Goal: Task Accomplishment & Management: Manage account settings

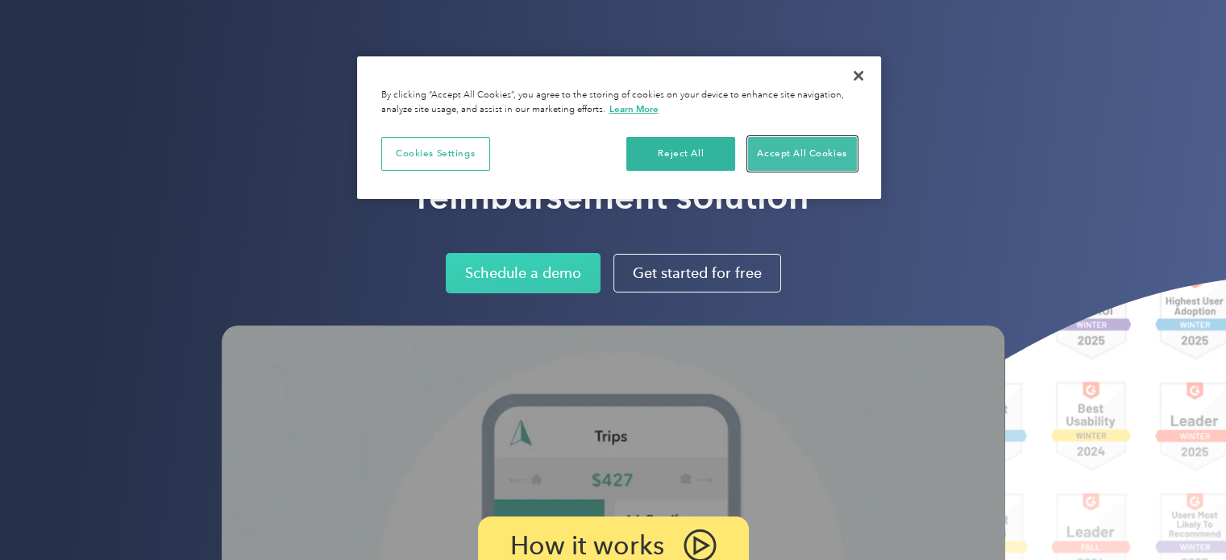
click at [787, 156] on button "Accept All Cookies" at bounding box center [802, 154] width 109 height 34
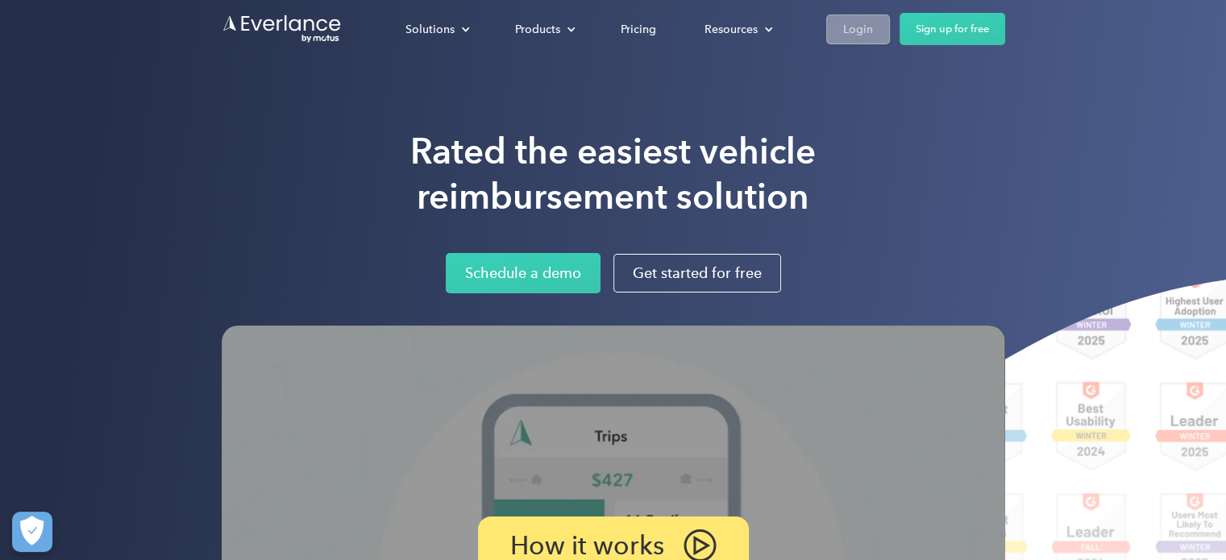
click at [865, 38] on div "Login" at bounding box center [858, 29] width 30 height 20
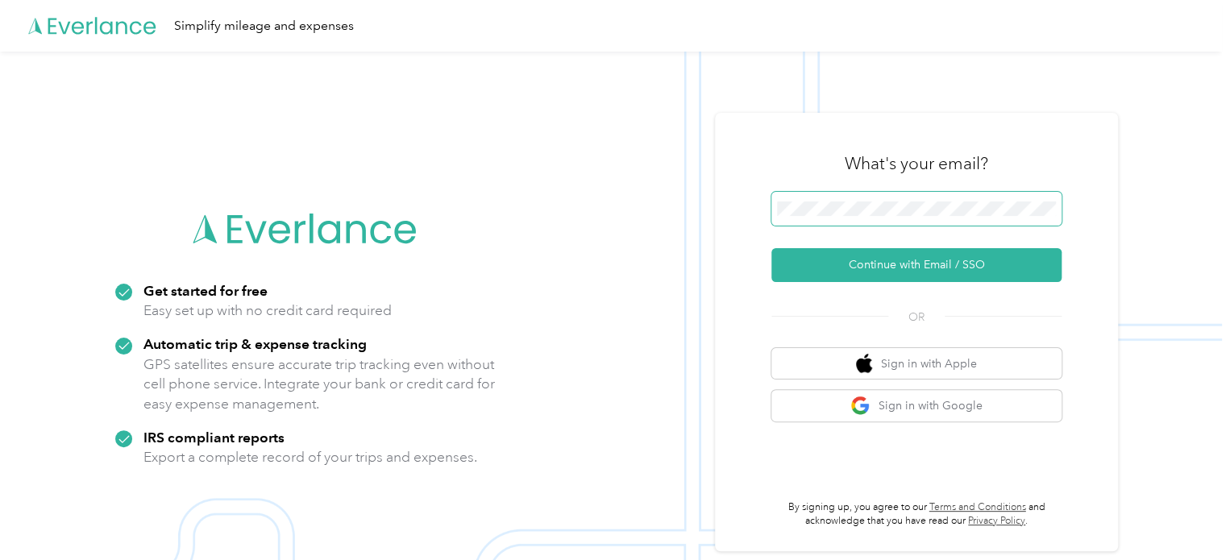
click at [844, 218] on span at bounding box center [916, 209] width 290 height 34
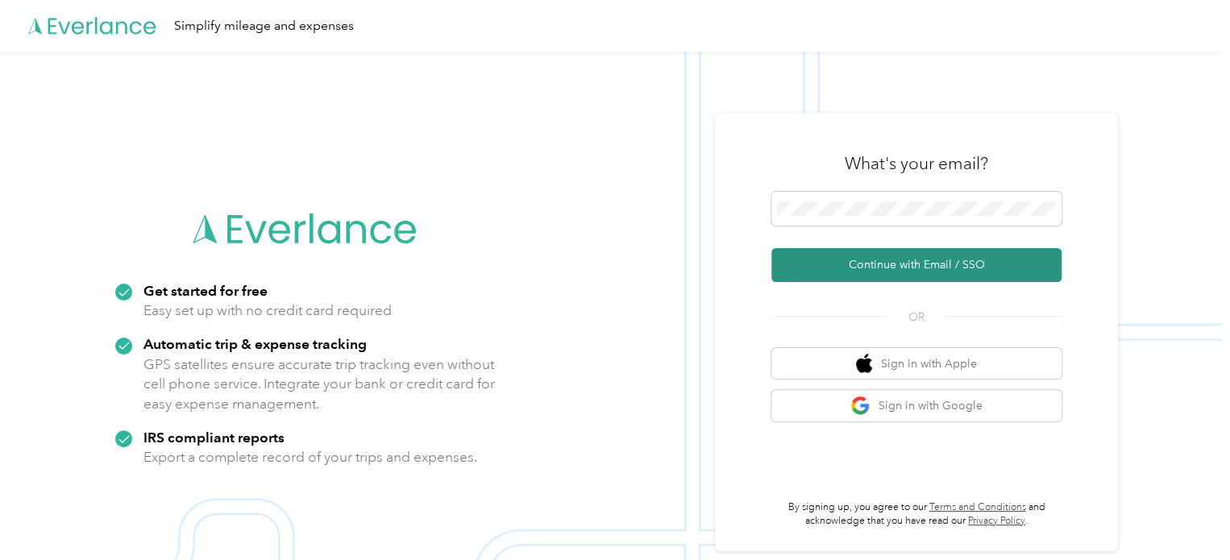
click at [892, 260] on button "Continue with Email / SSO" at bounding box center [916, 265] width 290 height 34
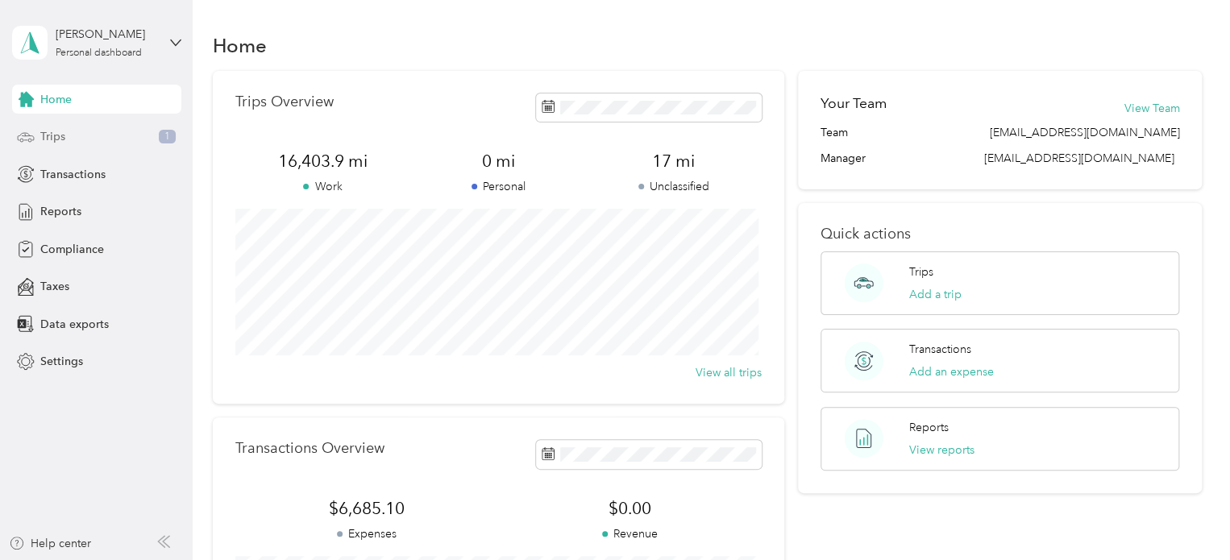
click at [55, 135] on span "Trips" at bounding box center [52, 136] width 25 height 17
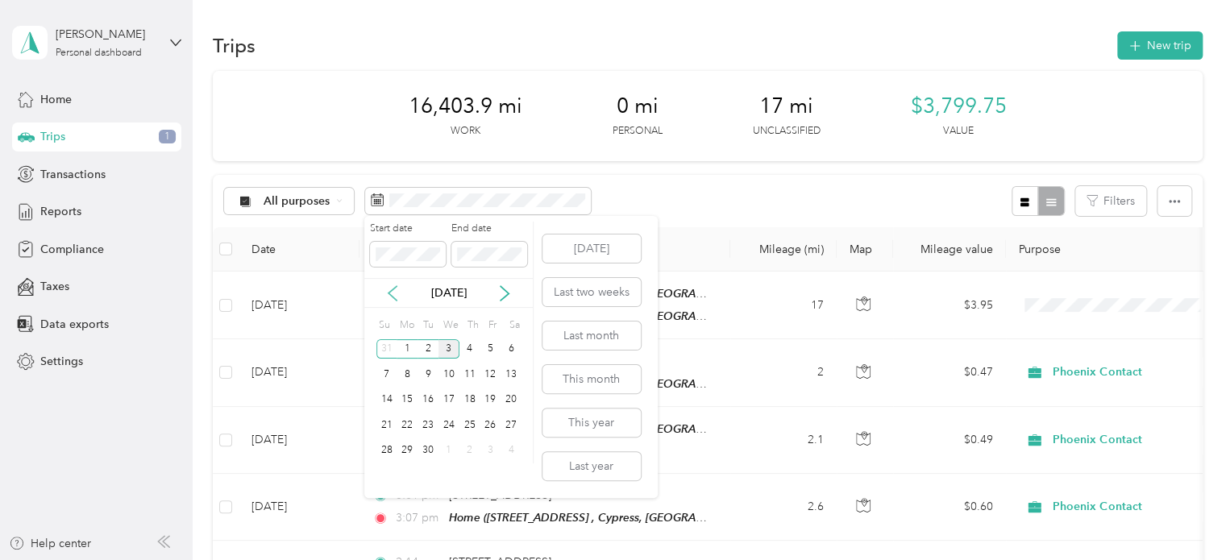
click at [393, 299] on icon at bounding box center [393, 293] width 16 height 16
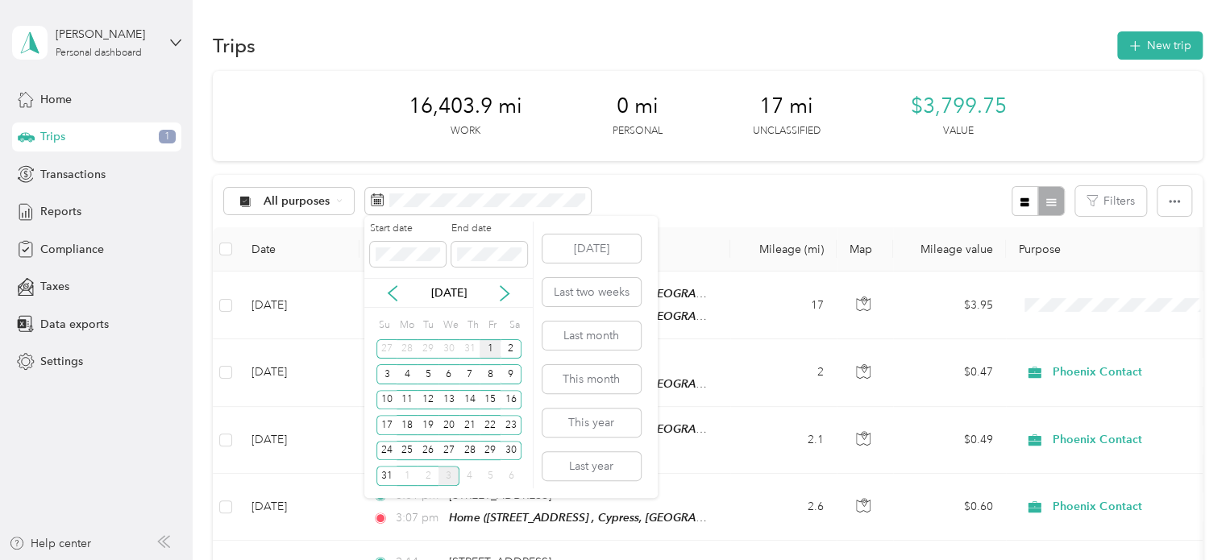
click at [487, 346] on div "1" at bounding box center [490, 349] width 21 height 20
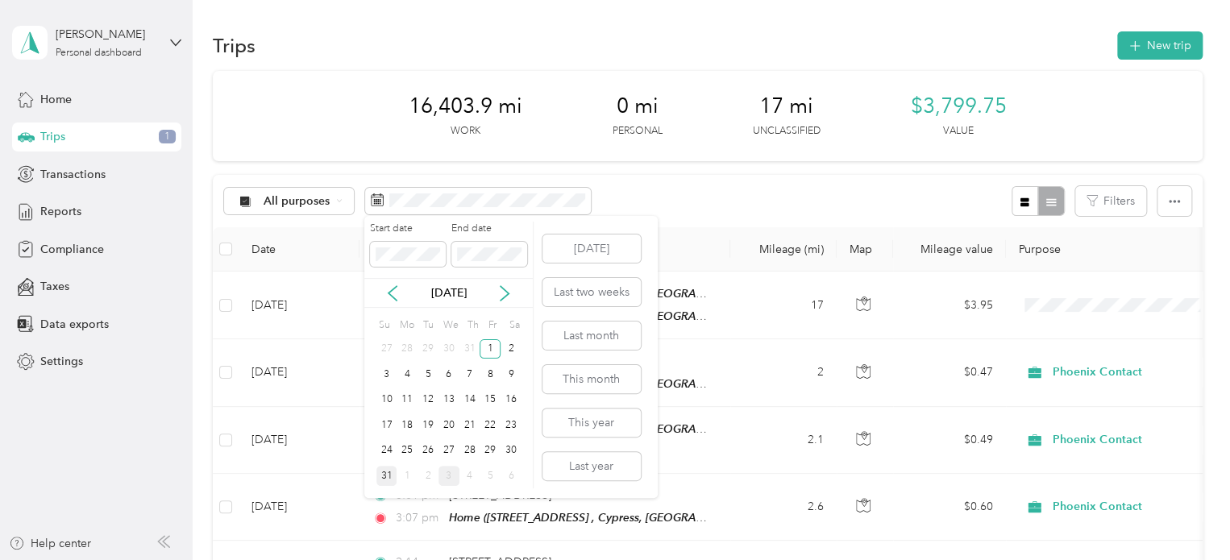
click at [384, 473] on div "31" at bounding box center [386, 476] width 21 height 20
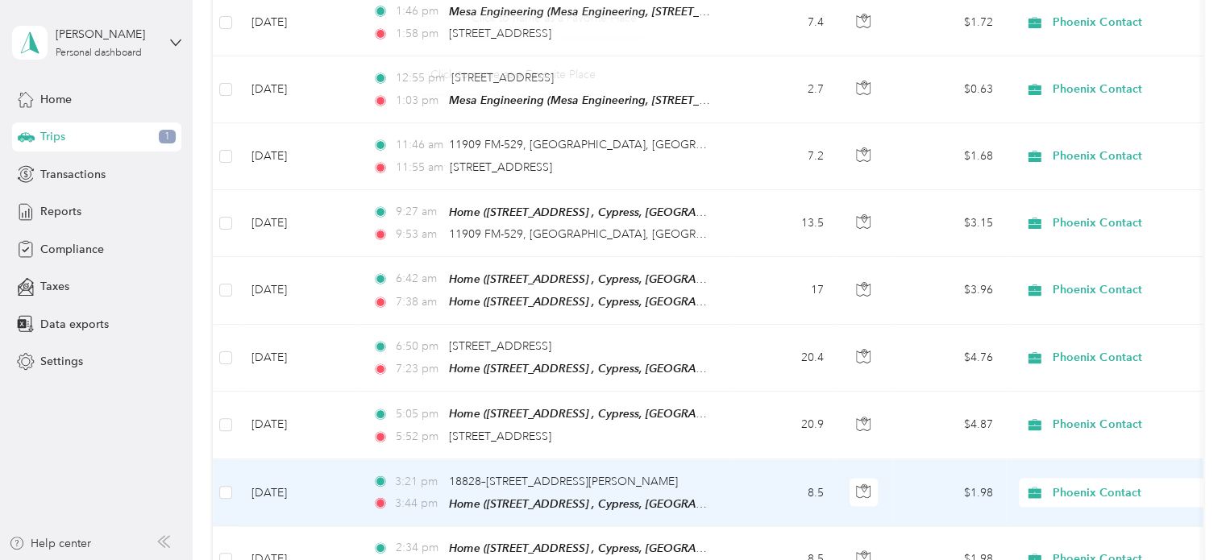
scroll to position [1656, 0]
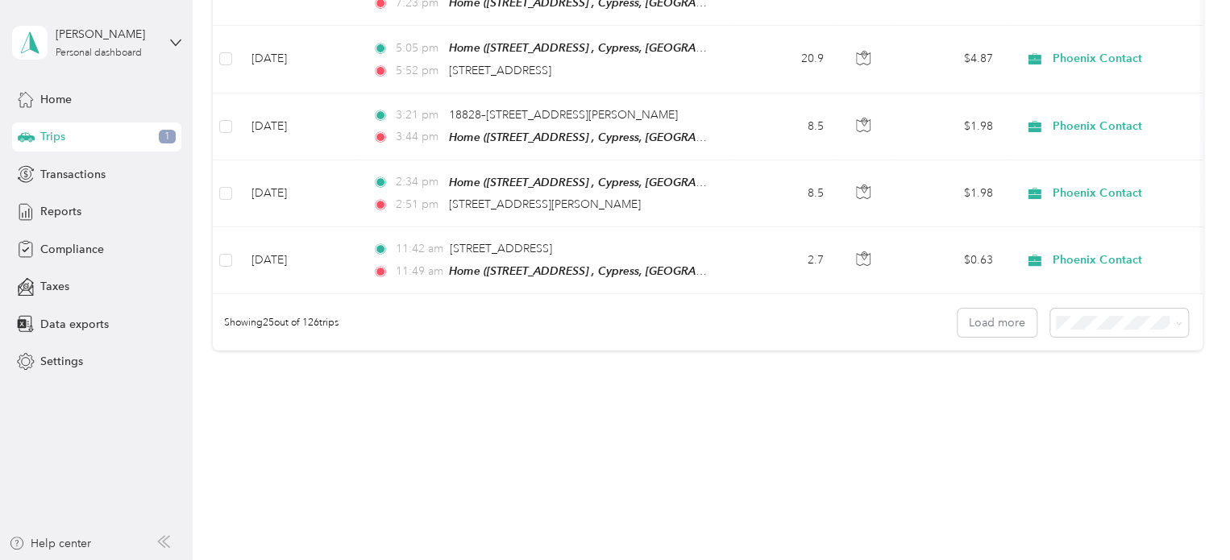
click at [1100, 391] on span "100 per load" at bounding box center [1091, 396] width 66 height 14
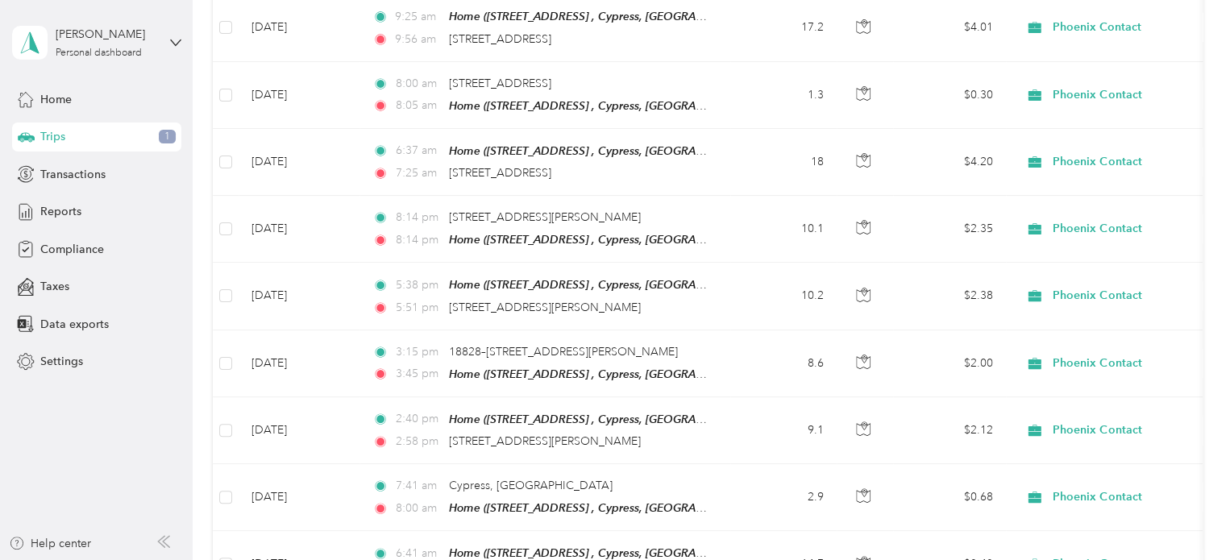
scroll to position [6616, 0]
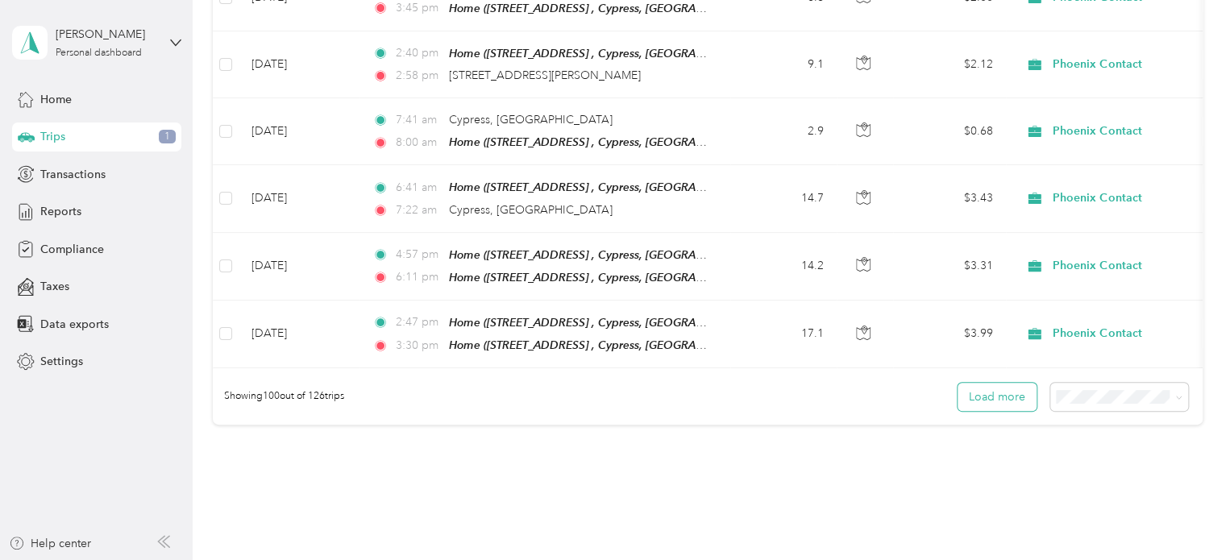
click at [1012, 383] on button "Load more" at bounding box center [997, 397] width 79 height 28
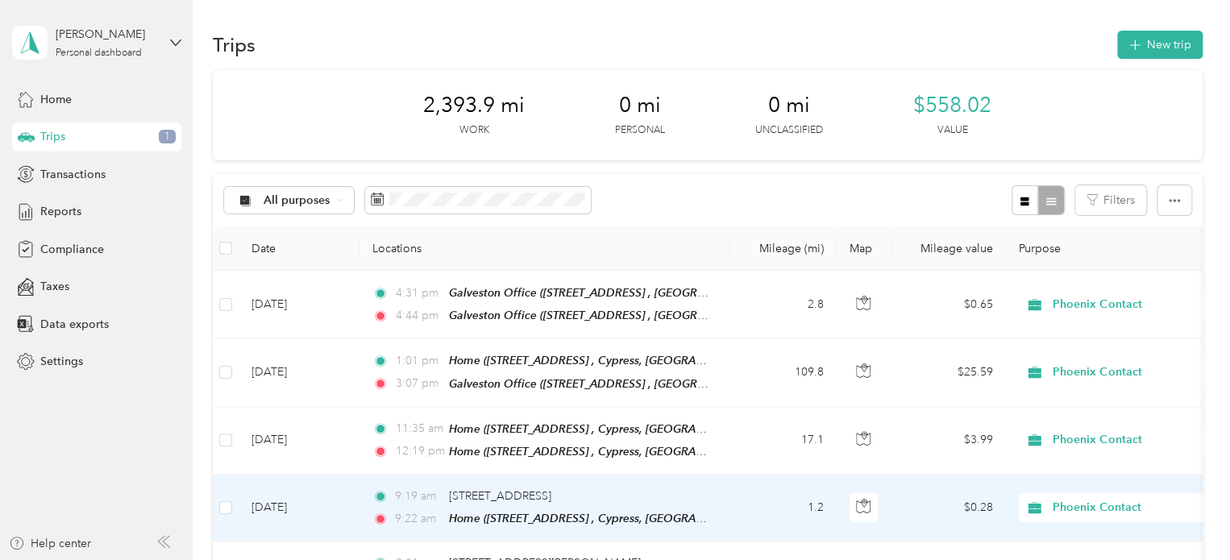
scroll to position [0, 0]
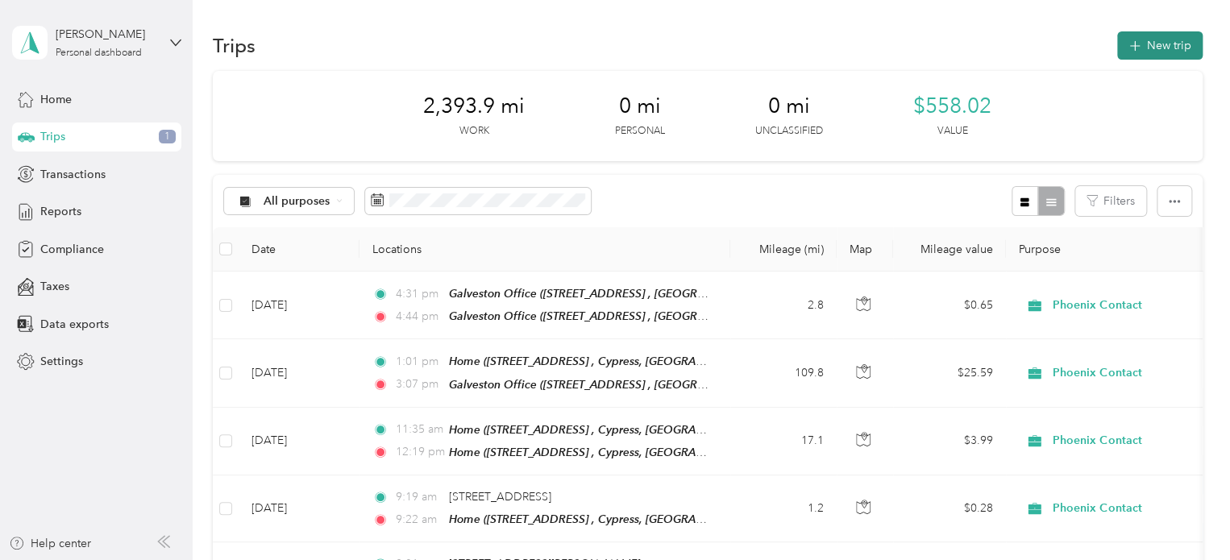
click at [1170, 48] on button "New trip" at bounding box center [1159, 45] width 85 height 28
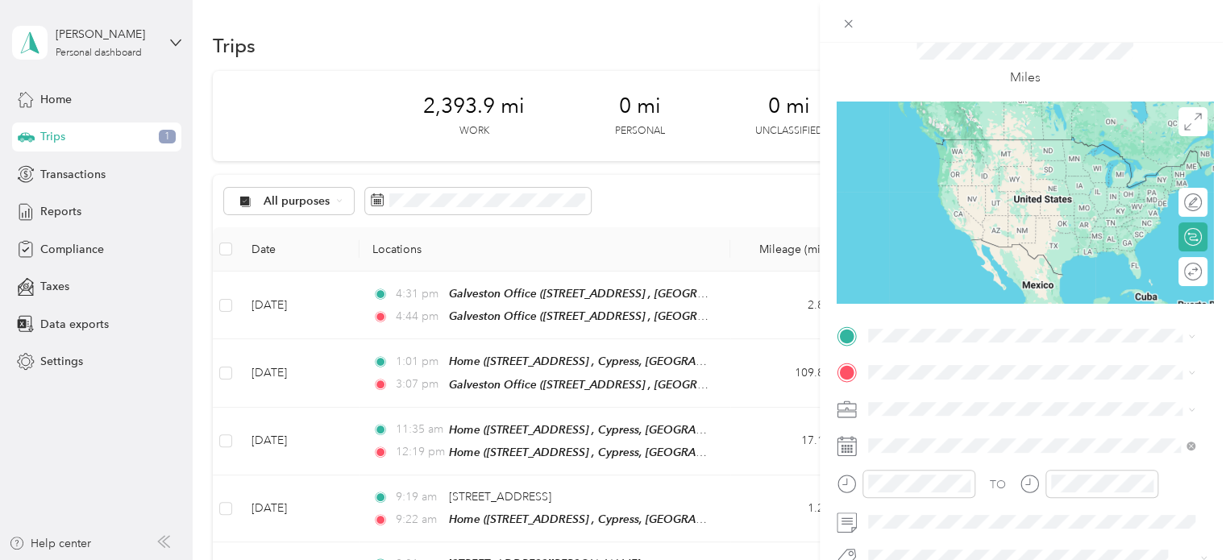
scroll to position [81, 0]
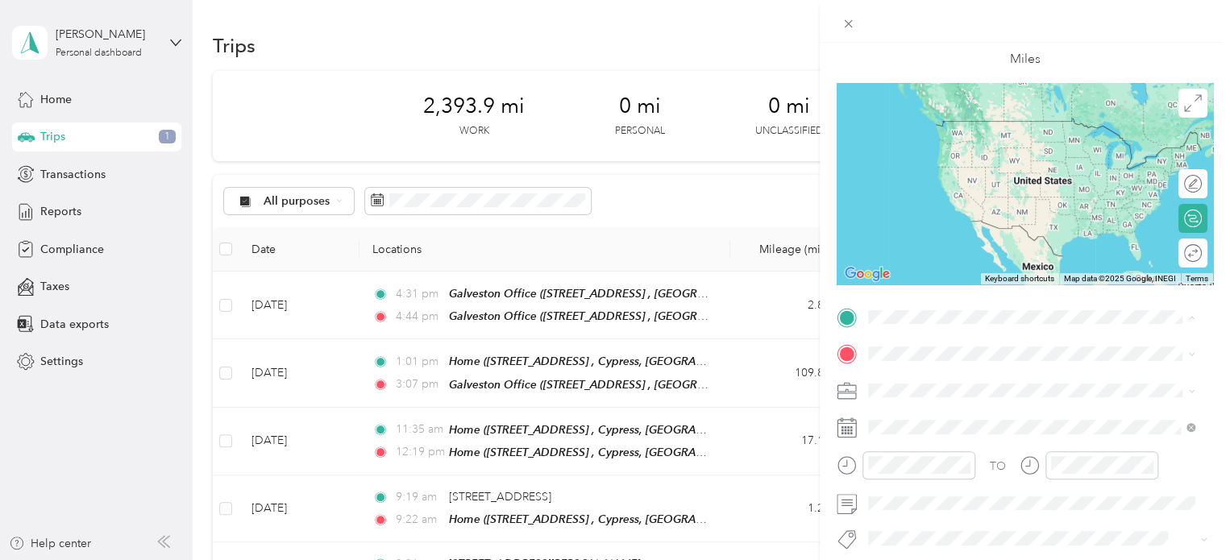
click at [930, 390] on div "Home 19303 Round Prairie Ln, Cypress, TX, United States , 77433, Cypress, TX, U…" at bounding box center [1044, 399] width 291 height 51
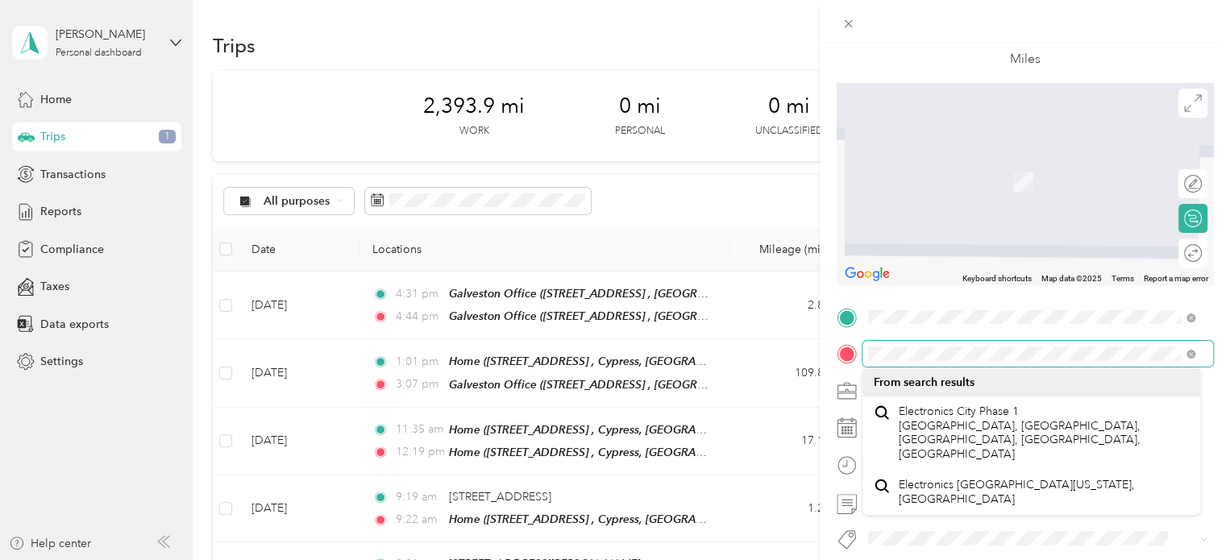
click at [845, 351] on div at bounding box center [1025, 354] width 376 height 26
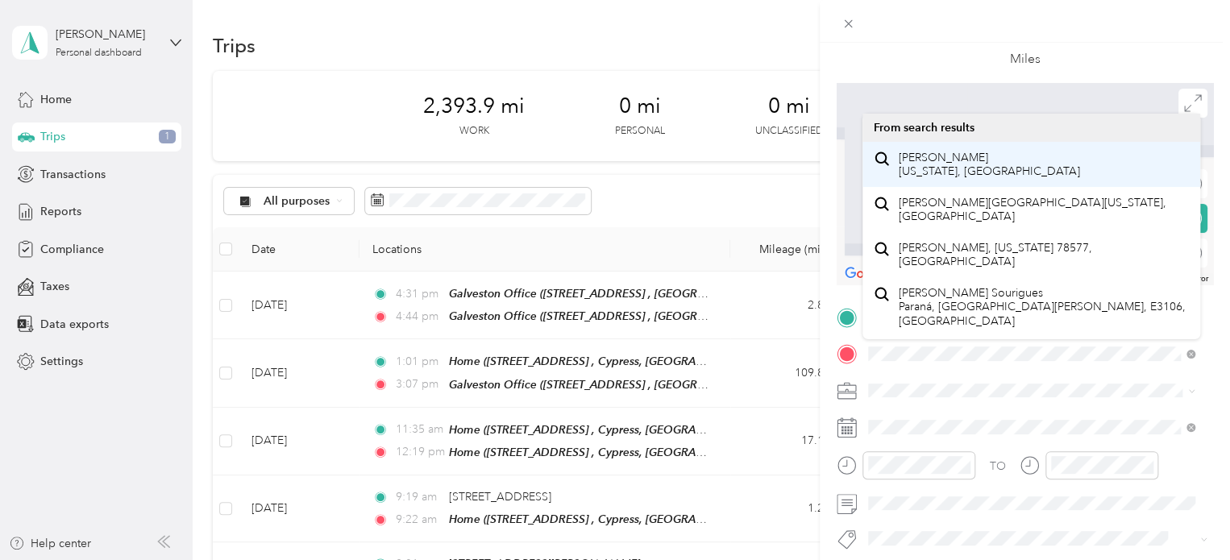
click at [932, 164] on span "Carlos Texas, United States" at bounding box center [989, 165] width 181 height 28
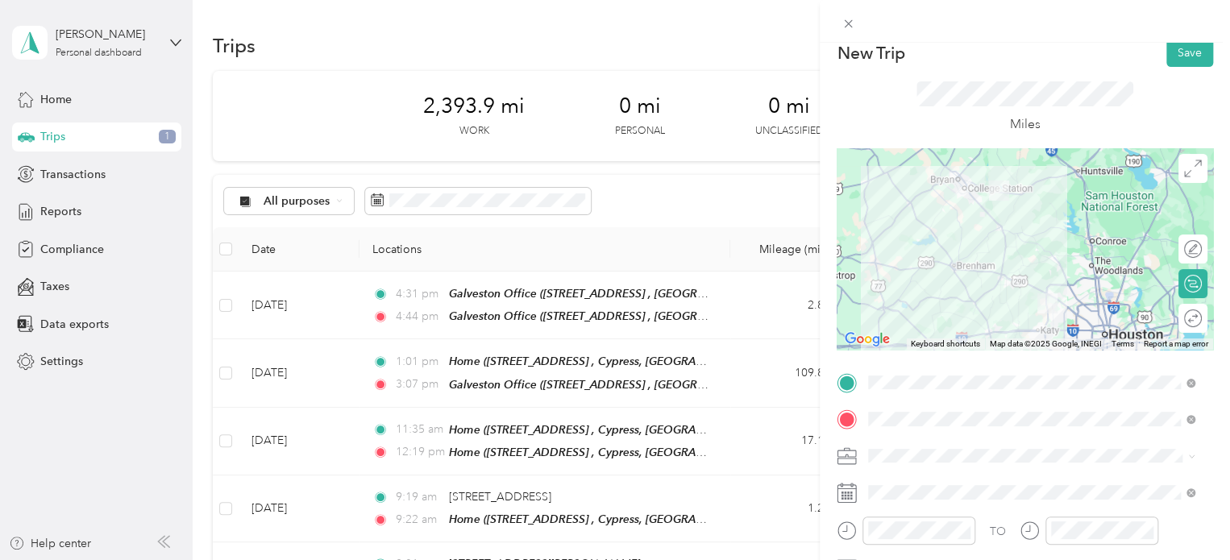
scroll to position [0, 0]
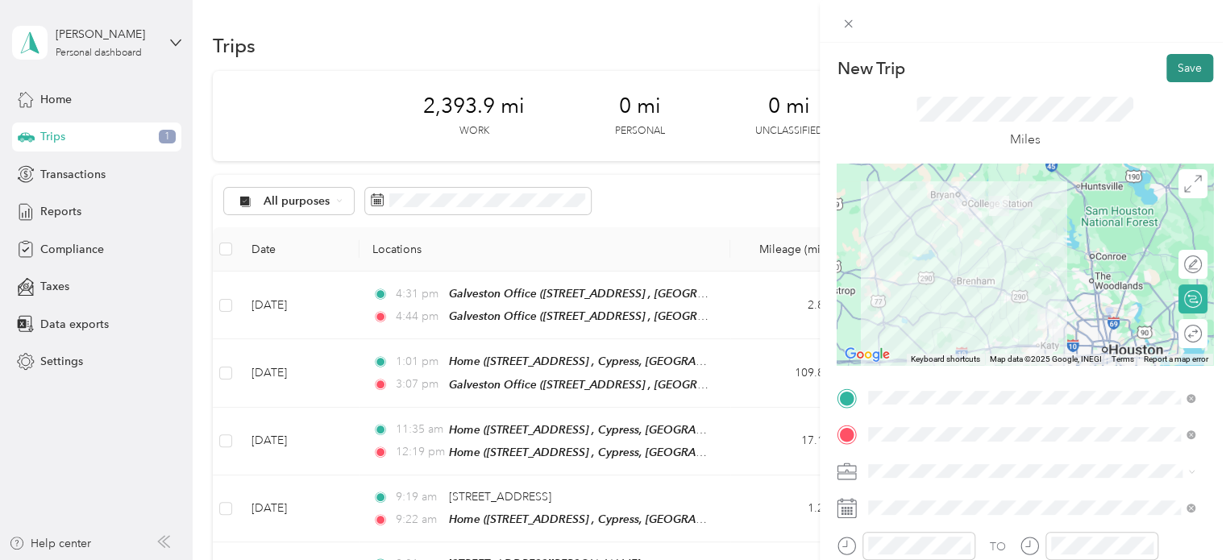
click at [1174, 72] on button "Save" at bounding box center [1189, 68] width 47 height 28
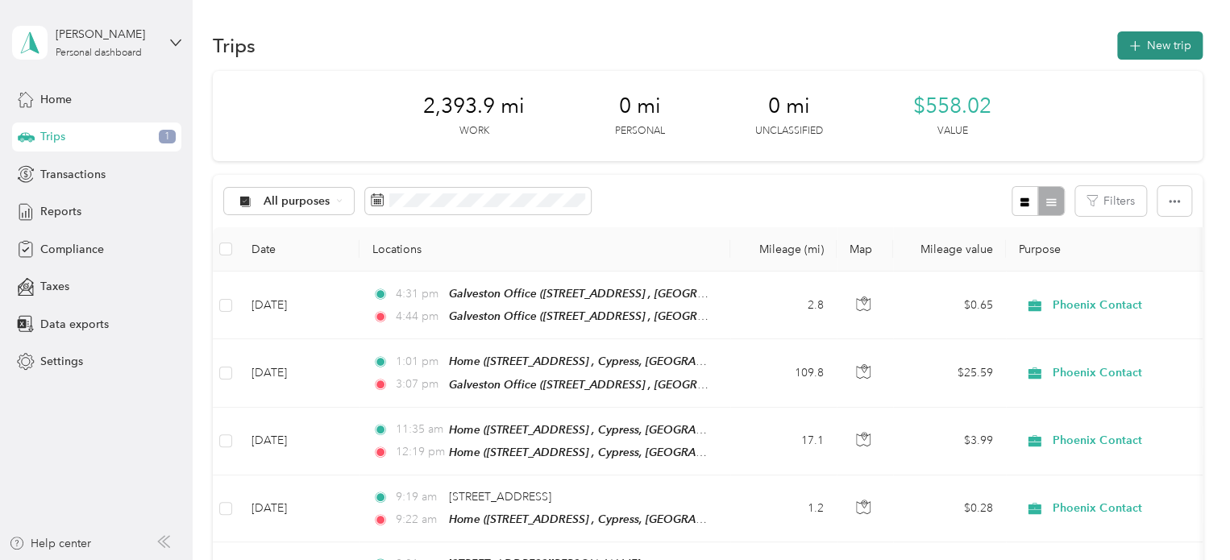
click at [1165, 48] on button "New trip" at bounding box center [1159, 45] width 85 height 28
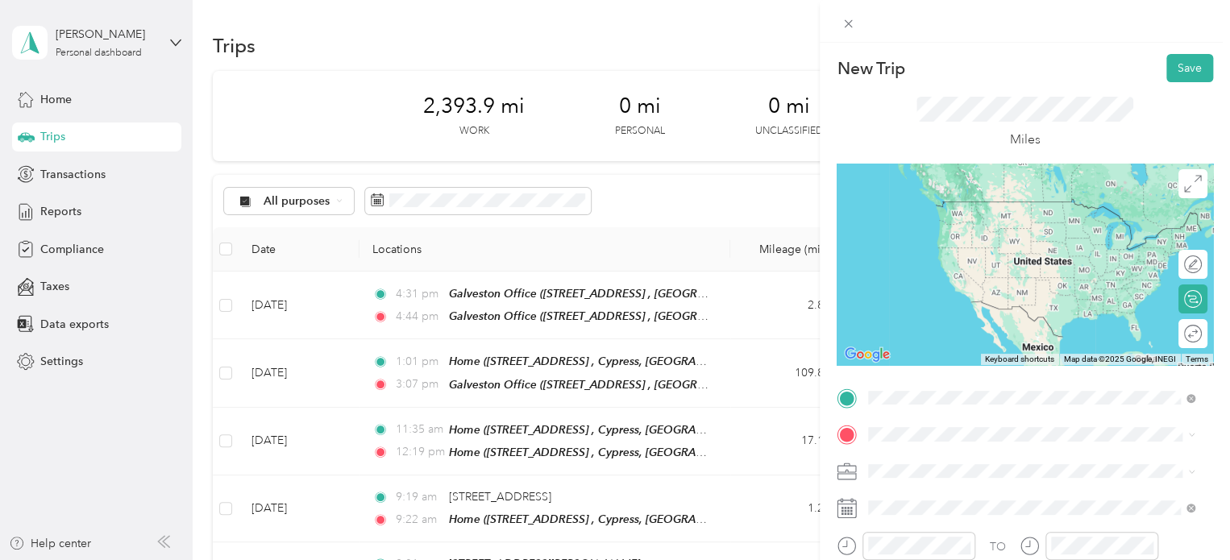
click at [923, 217] on span "Carlos Texas, United States" at bounding box center [989, 208] width 181 height 28
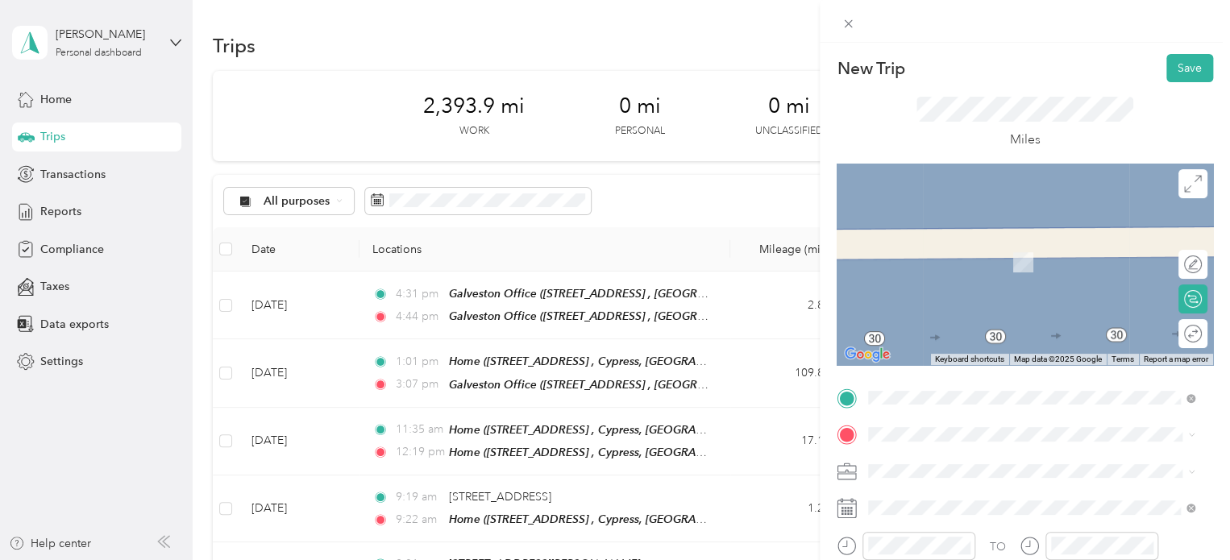
click at [917, 272] on span "19303 Round Prairie Ln, Cypress, TX, United States , 77433, Cypress, TX, United…" at bounding box center [1018, 269] width 239 height 31
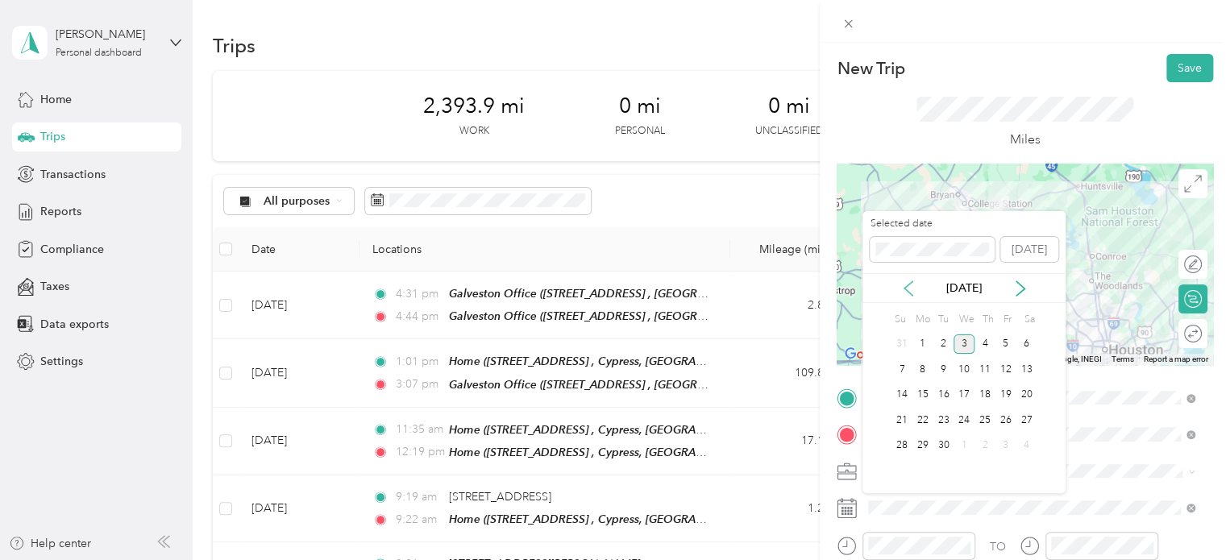
click at [909, 290] on icon at bounding box center [908, 289] width 16 height 16
click at [985, 393] on div "14" at bounding box center [985, 395] width 21 height 20
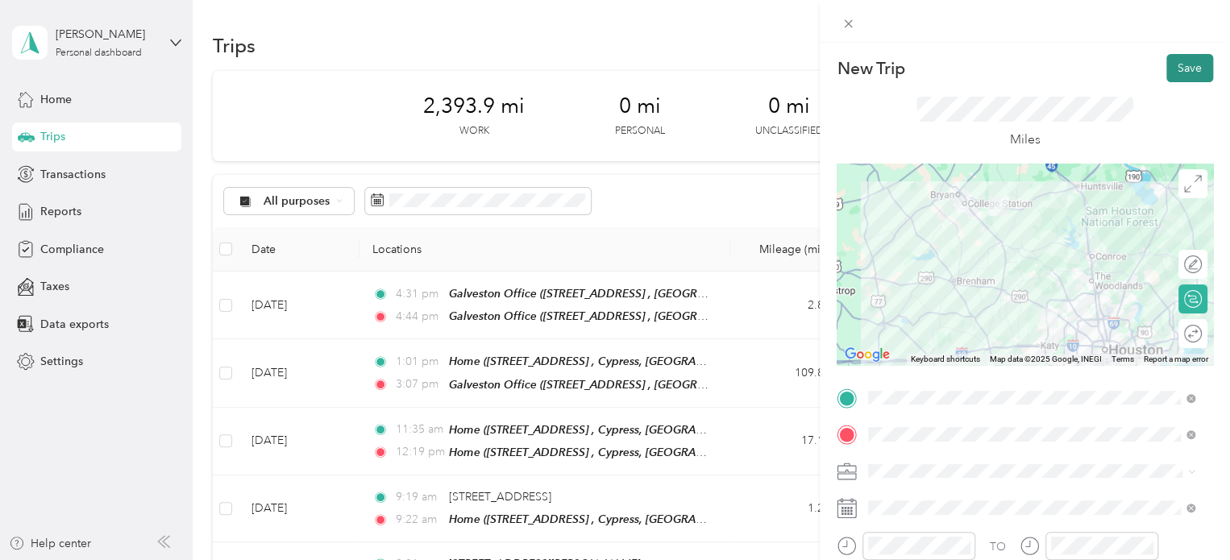
click at [1170, 74] on button "Save" at bounding box center [1189, 68] width 47 height 28
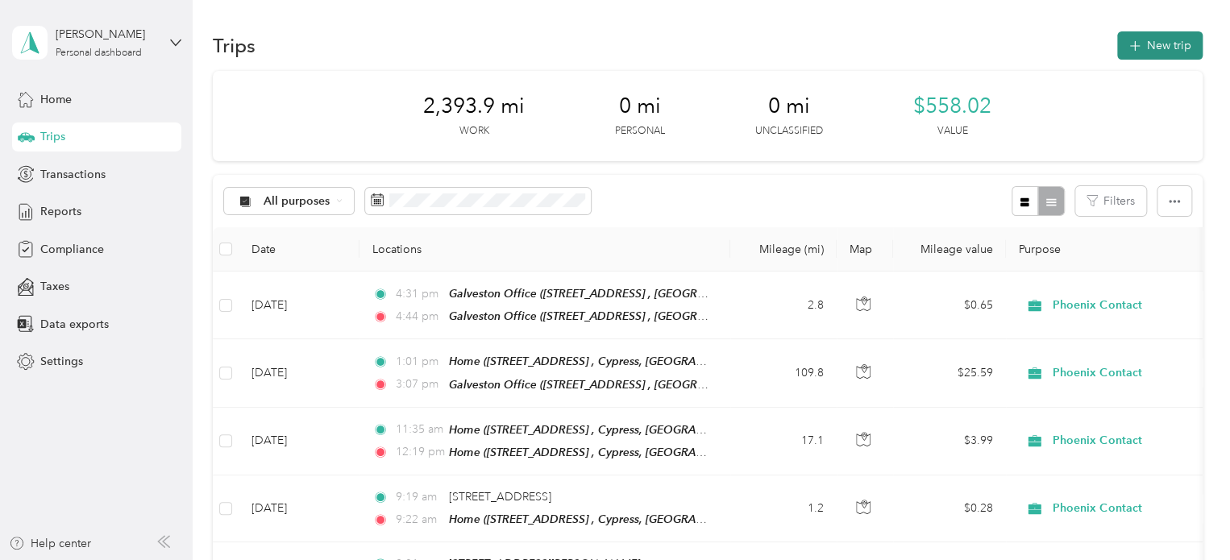
click at [1148, 50] on button "New trip" at bounding box center [1159, 45] width 85 height 28
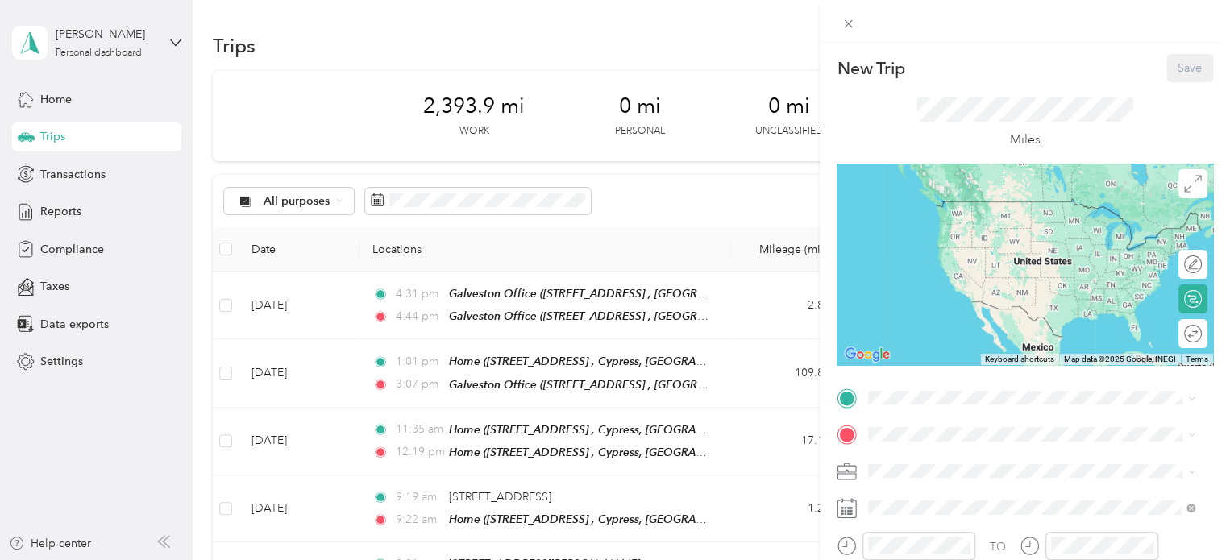
click at [931, 225] on span "19303 Round Prairie Ln, Cypress, TX, United States , 77433, Cypress, TX, United…" at bounding box center [1018, 233] width 239 height 31
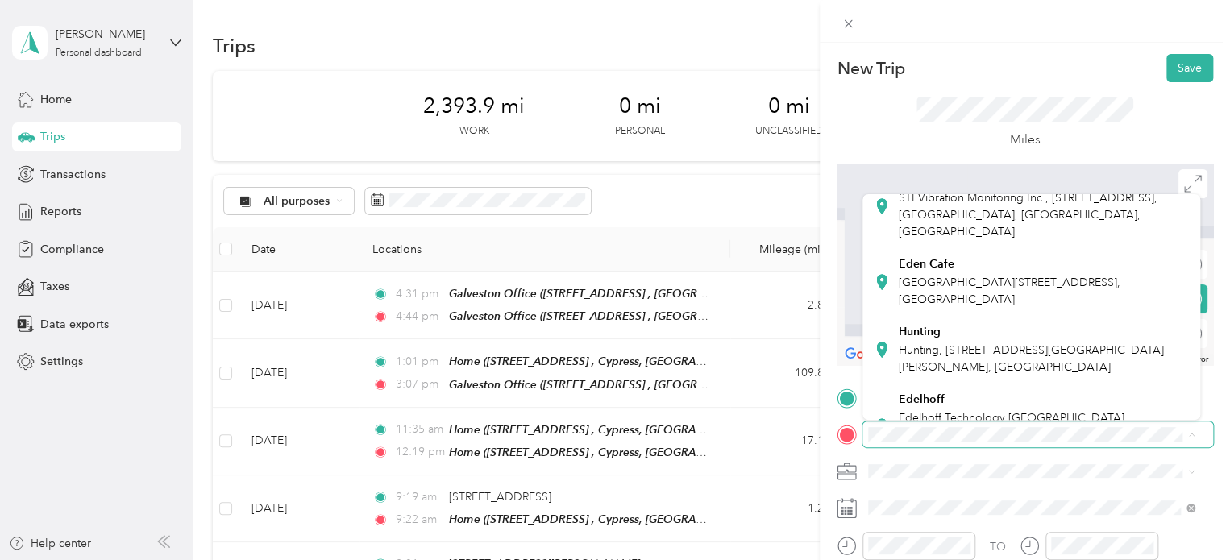
scroll to position [403, 0]
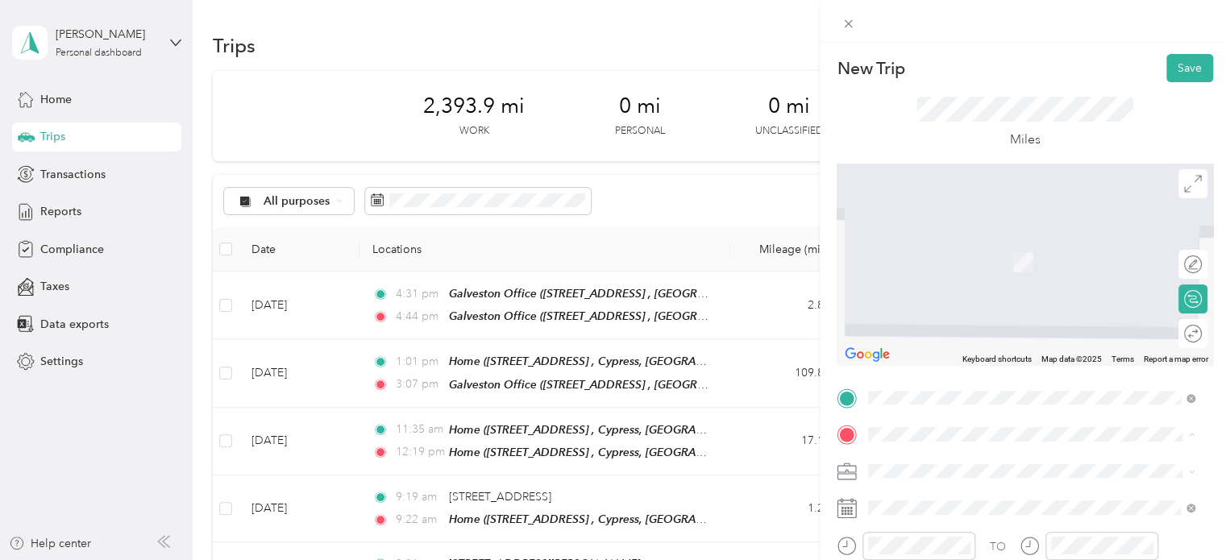
click at [1041, 274] on div "Eden Cafe Eden Cafe, 33418 Egypt Ln, Unit 16, Magnolia, TX 77354, United States…" at bounding box center [1044, 248] width 291 height 51
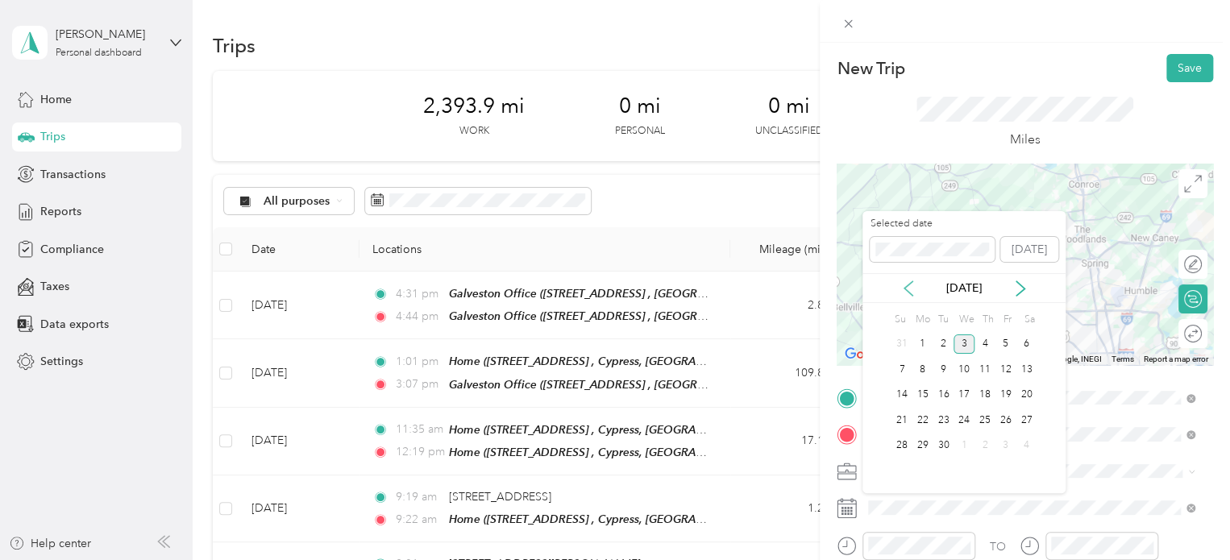
click at [907, 293] on icon at bounding box center [908, 289] width 16 height 16
click at [1004, 394] on div "15" at bounding box center [1006, 395] width 21 height 20
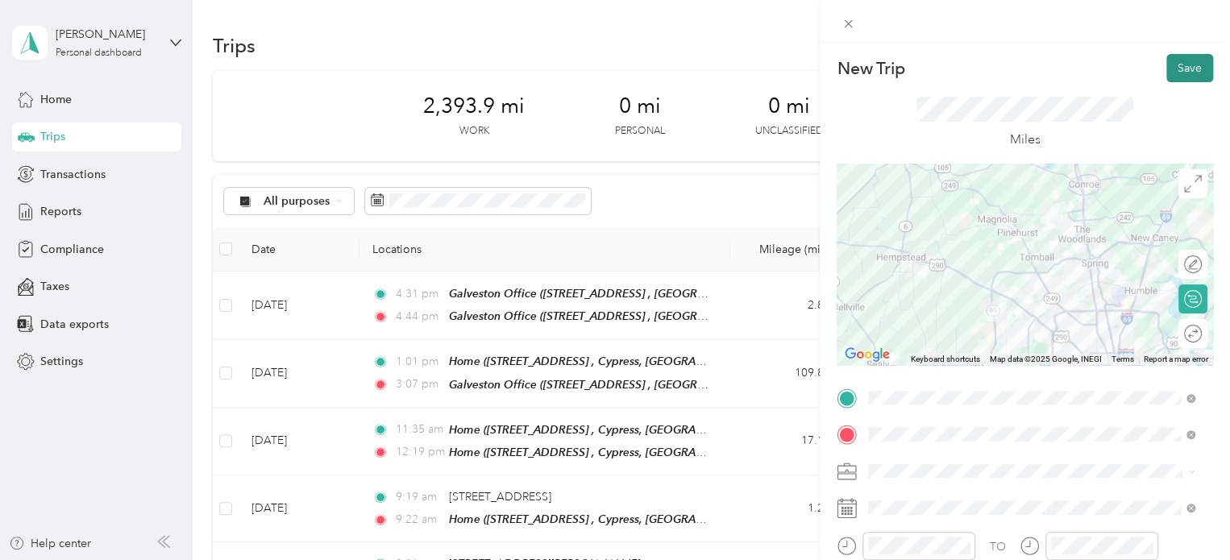
click at [1174, 77] on button "Save" at bounding box center [1189, 68] width 47 height 28
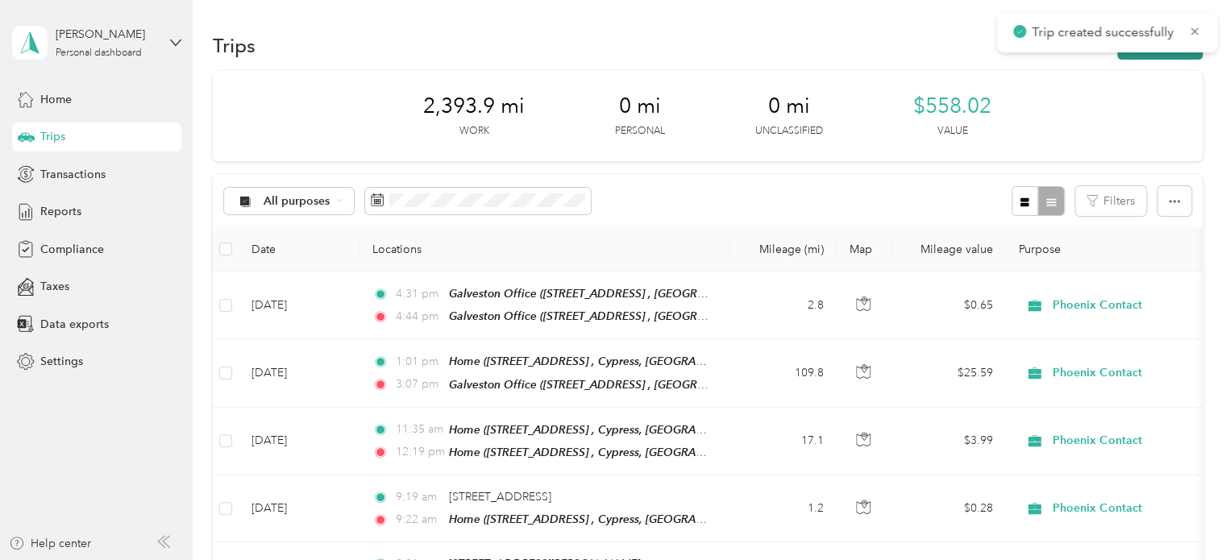
click at [1152, 57] on button "New trip" at bounding box center [1159, 45] width 85 height 28
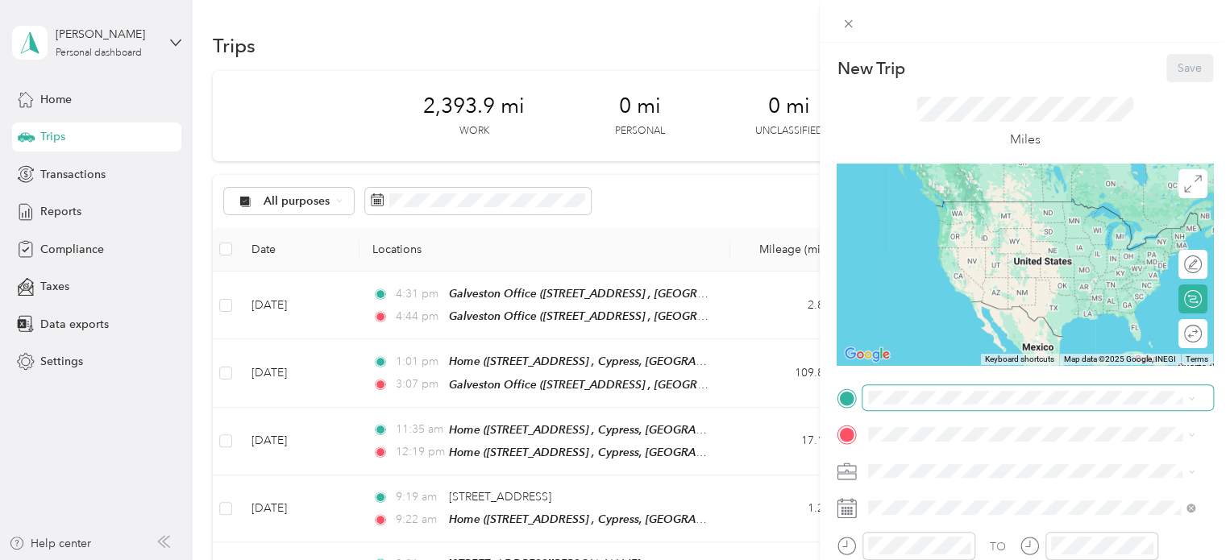
click at [937, 409] on span at bounding box center [1038, 398] width 351 height 26
click at [929, 229] on span "Eden Cafe, 33418 Egypt Ln, Unit 16, Magnolia, TX 77354, United States , 77354, …" at bounding box center [1010, 233] width 222 height 31
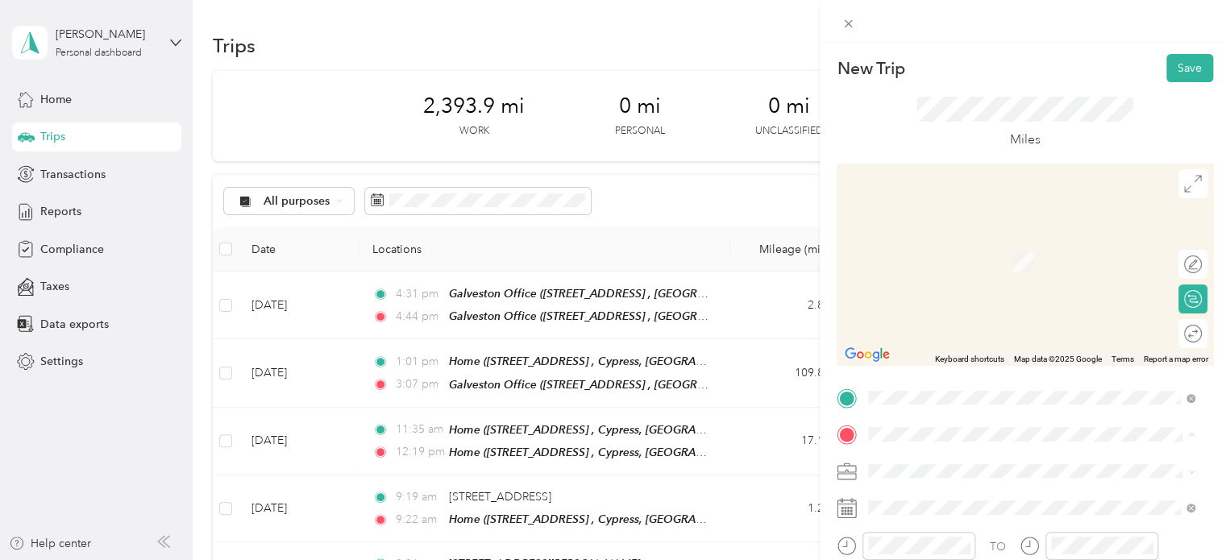
click at [935, 248] on div "Home 19303 Round Prairie Ln, Cypress, TX, United States , 77433, Cypress, TX, U…" at bounding box center [1044, 262] width 291 height 51
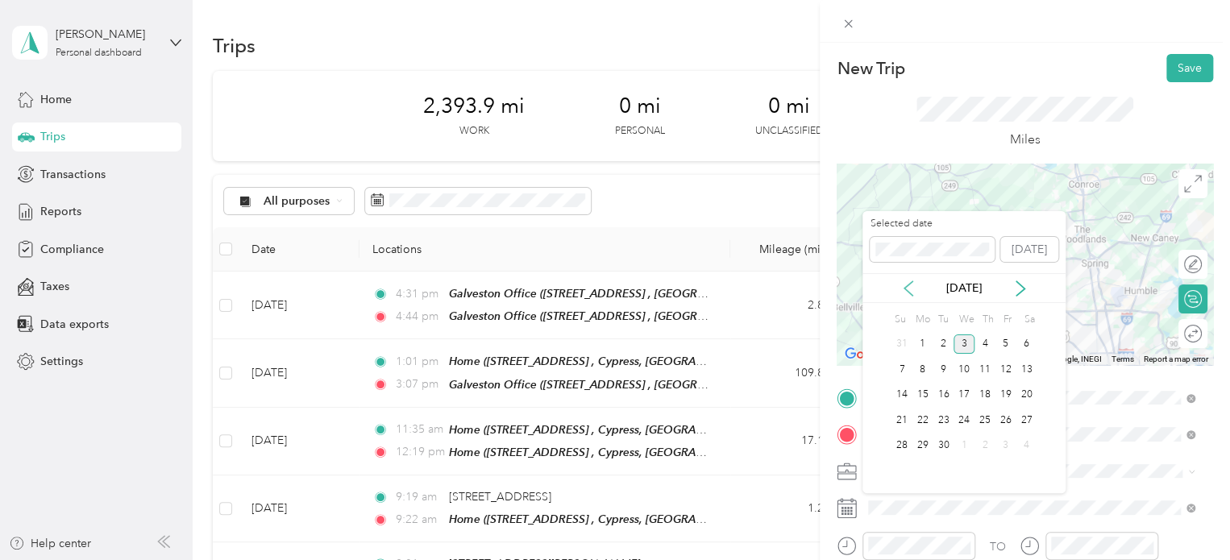
click at [909, 293] on icon at bounding box center [908, 288] width 8 height 15
click at [1009, 397] on div "15" at bounding box center [1006, 395] width 21 height 20
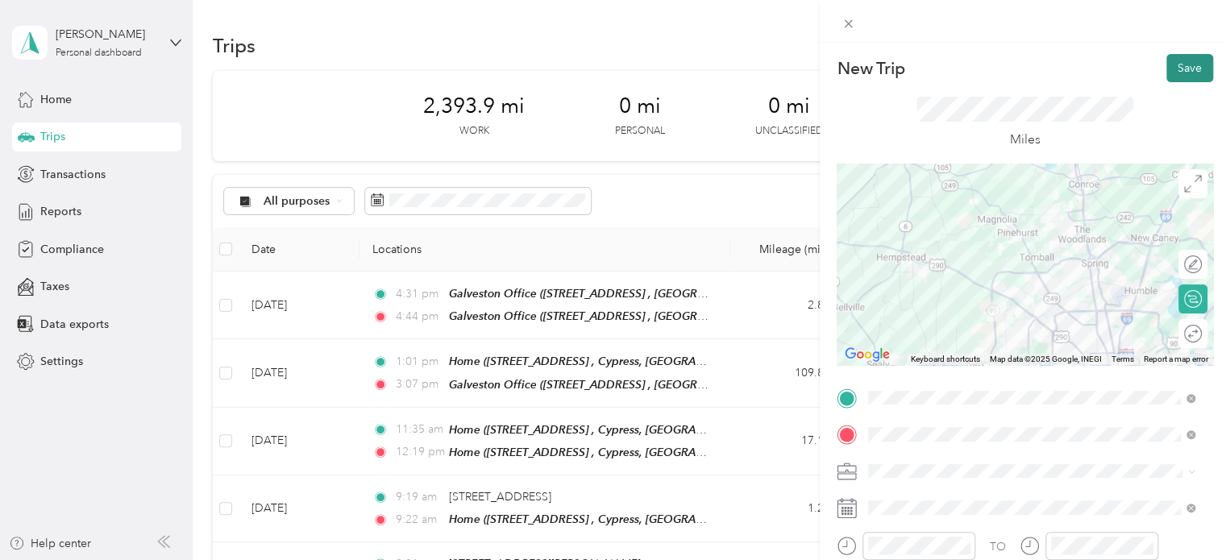
click at [1166, 74] on button "Save" at bounding box center [1189, 68] width 47 height 28
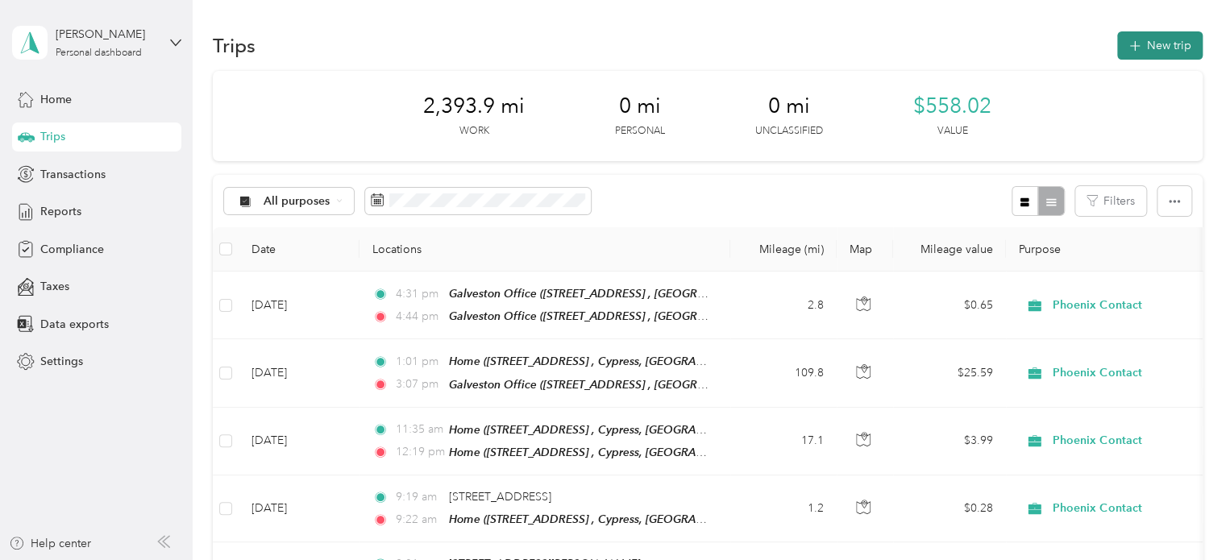
click at [1154, 46] on button "New trip" at bounding box center [1159, 45] width 85 height 28
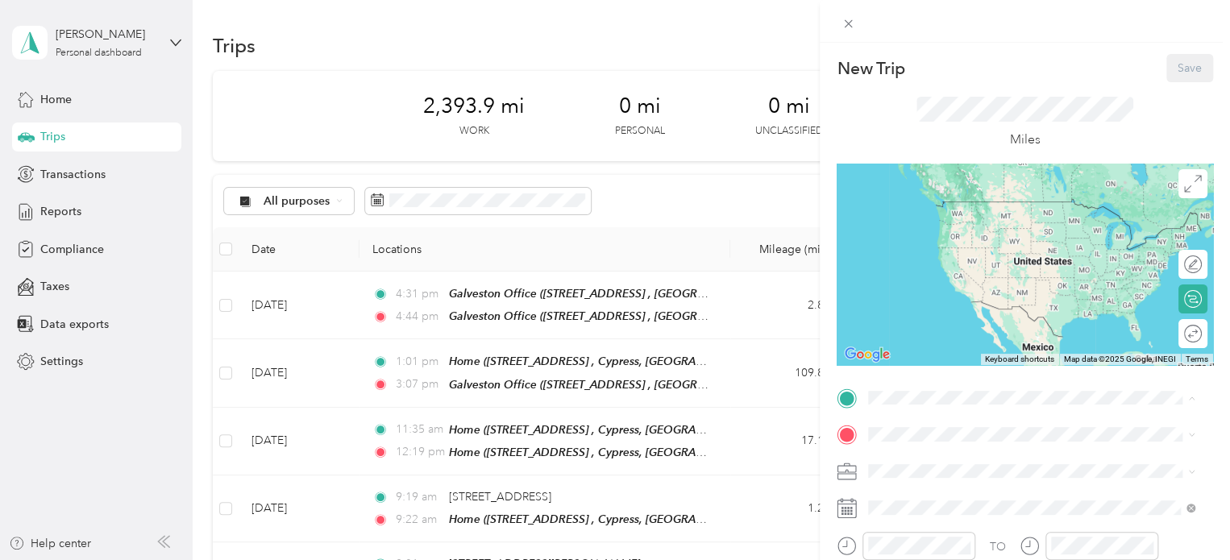
click at [932, 198] on div "Home 19303 Round Prairie Ln, Cypress, TX, United States , 77433, Cypress, TX, U…" at bounding box center [1031, 225] width 315 height 56
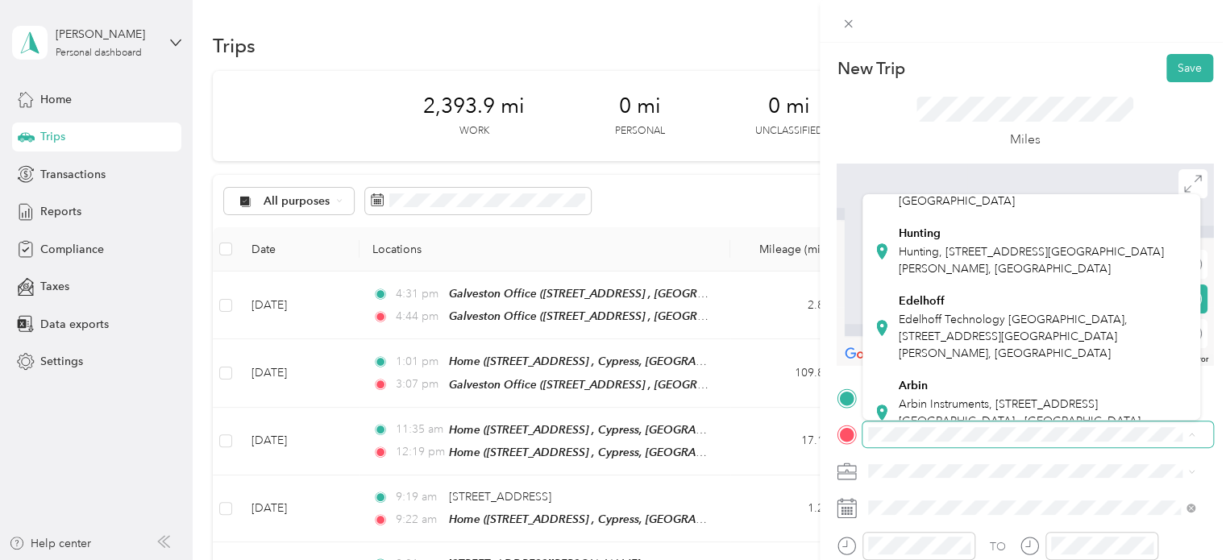
scroll to position [484, 0]
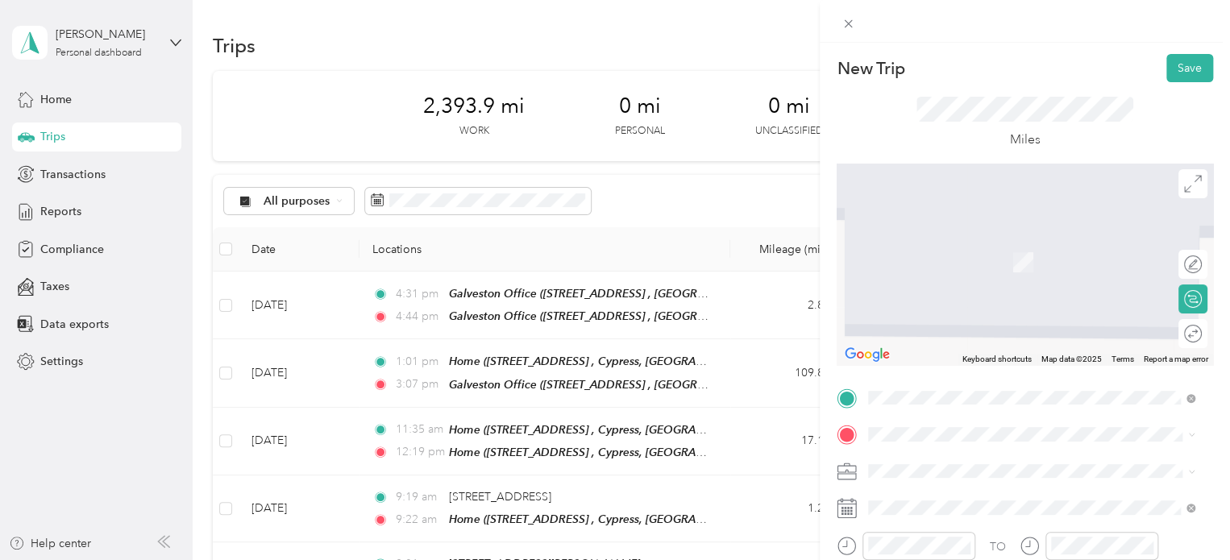
click at [971, 327] on div "Edelhoff Edelhoff Technology USA, 9361 Winkler Dr, Houston, TX 77017, United St…" at bounding box center [1044, 311] width 291 height 68
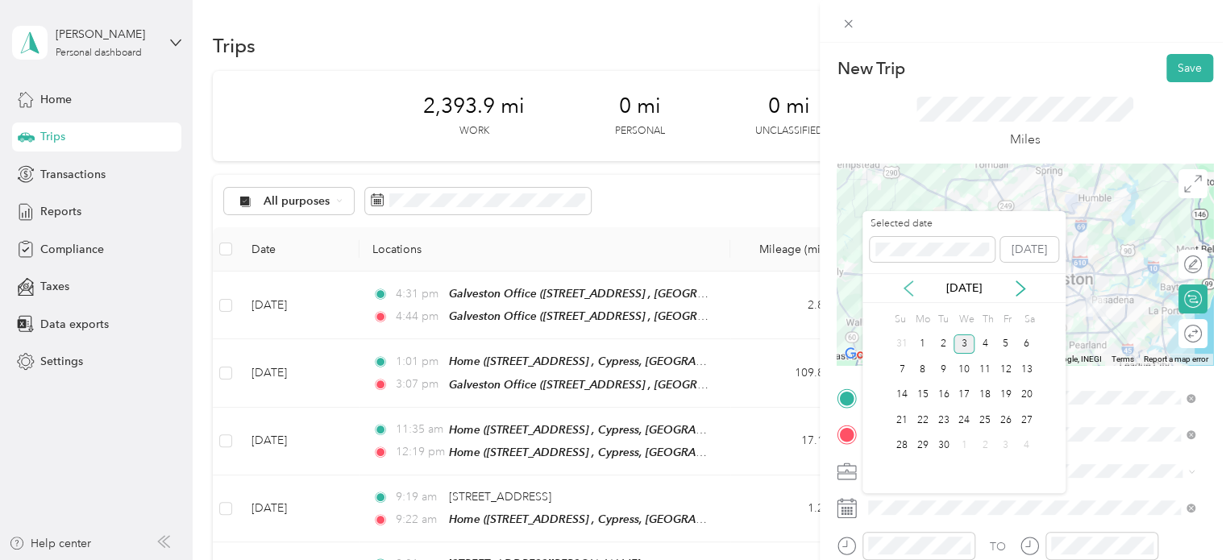
click at [907, 288] on icon at bounding box center [908, 289] width 16 height 16
click at [948, 445] on div "26" at bounding box center [943, 446] width 21 height 20
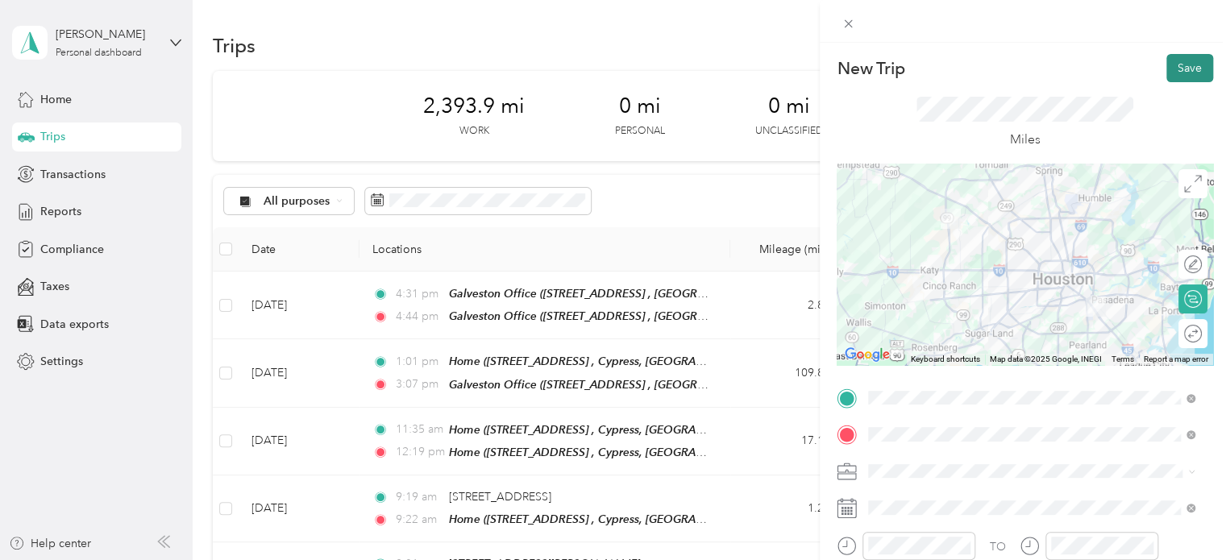
click at [1187, 75] on button "Save" at bounding box center [1189, 68] width 47 height 28
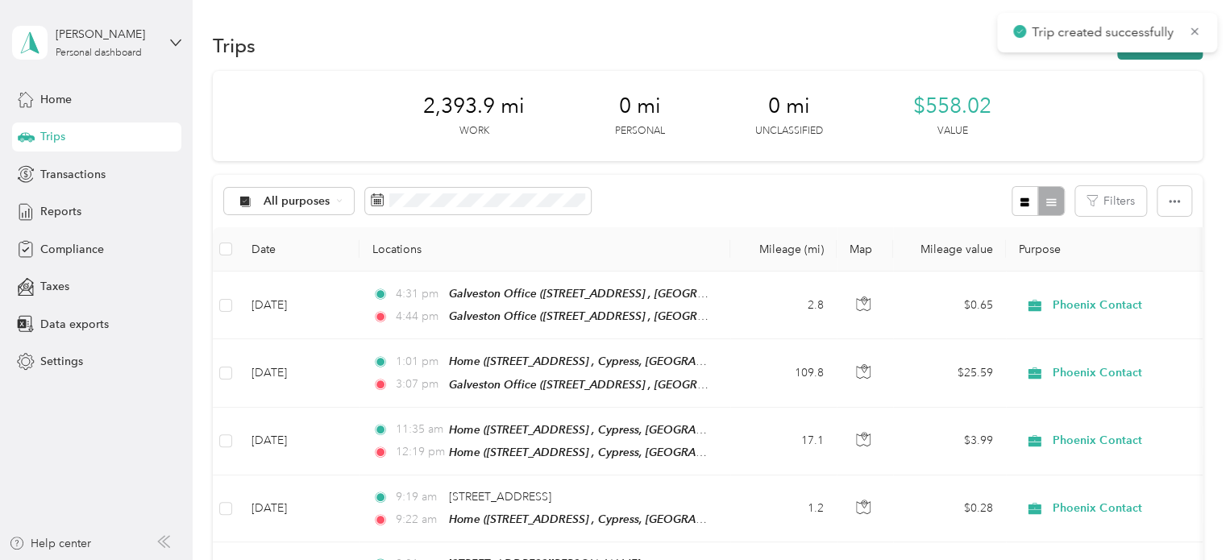
click at [1142, 56] on button "New trip" at bounding box center [1159, 45] width 85 height 28
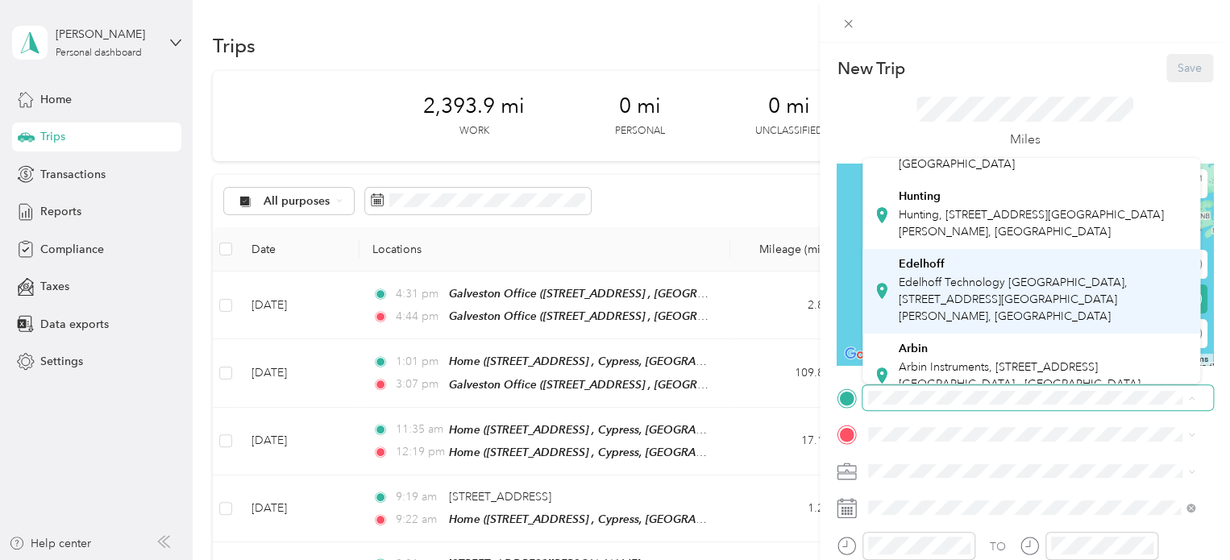
scroll to position [564, 0]
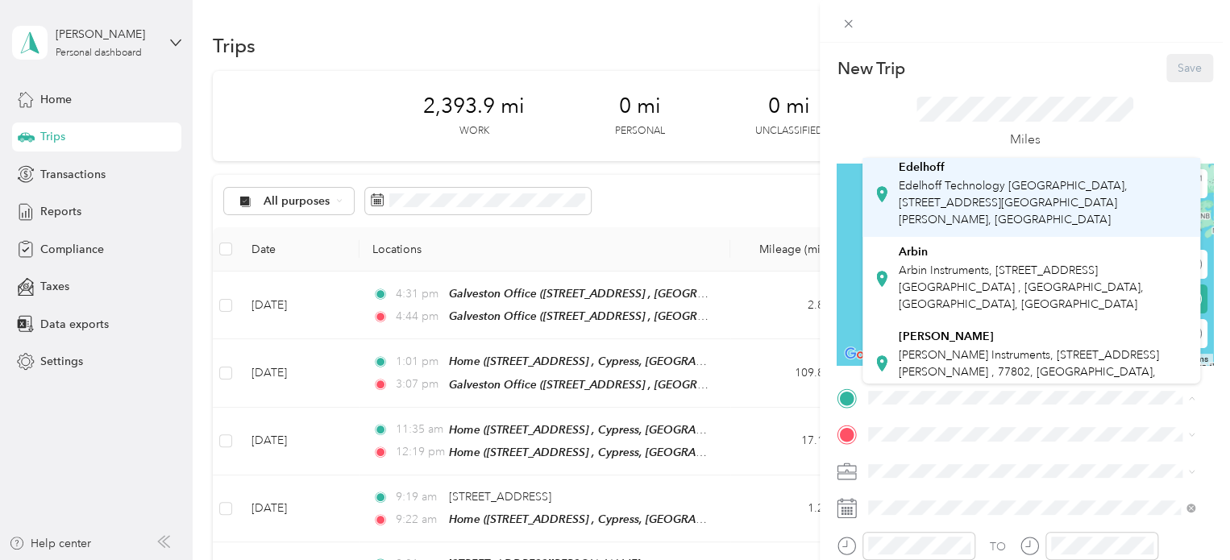
click at [981, 227] on div "Edelhoff Edelhoff Technology USA, 9361 Winkler Dr, Houston, TX 77017, United St…" at bounding box center [1044, 194] width 291 height 68
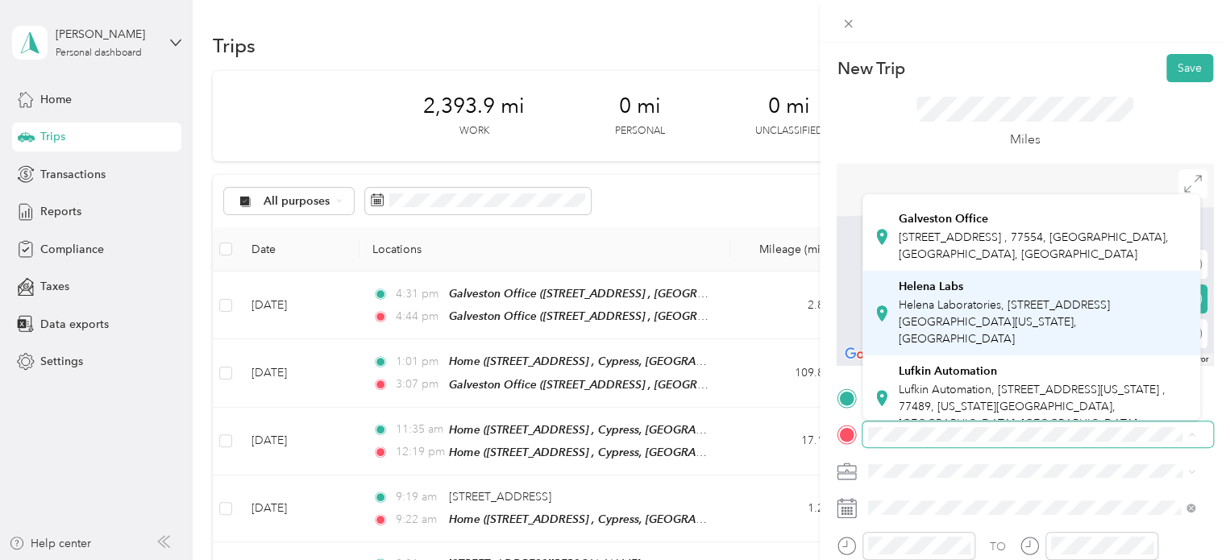
scroll to position [161, 0]
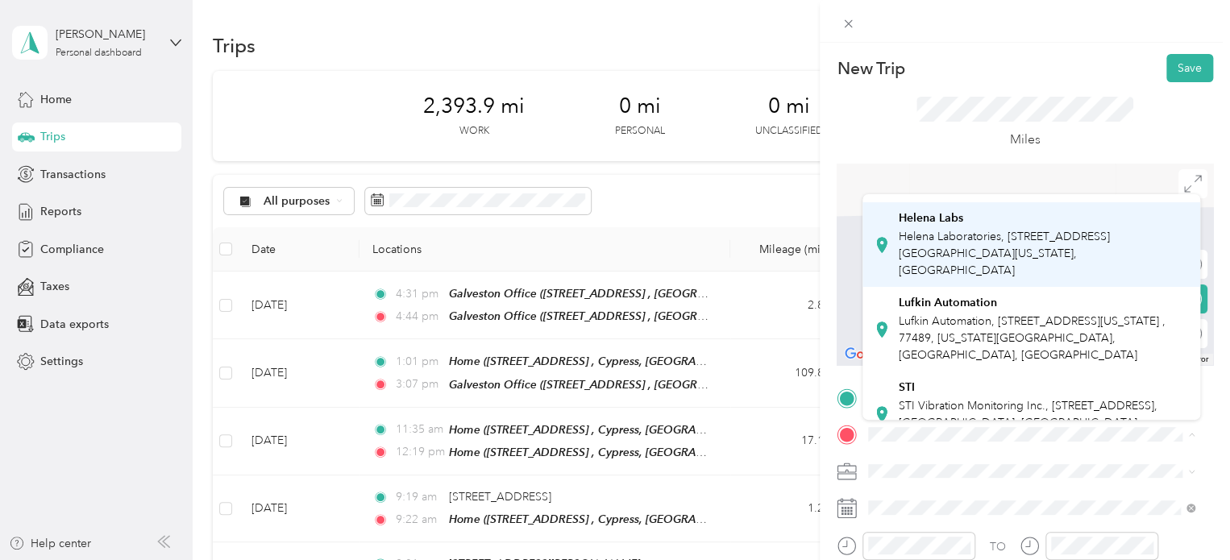
click at [966, 328] on div "Lufkin Automation Lufkin Automation, 811 Willow Oak Dr, Missouri City, TX 77489…" at bounding box center [1044, 330] width 291 height 68
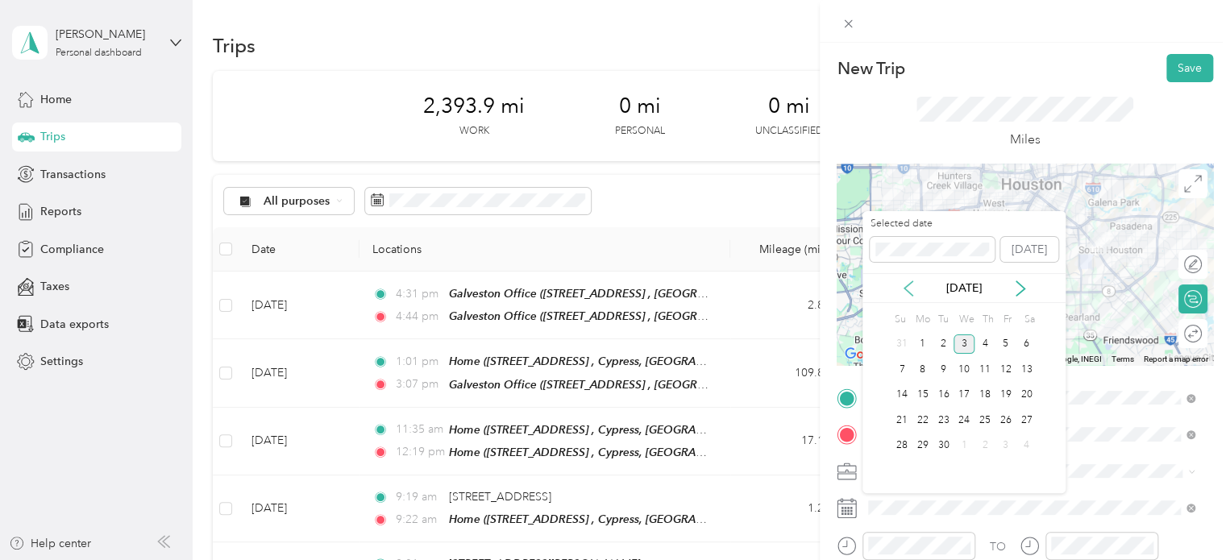
click at [908, 286] on icon at bounding box center [908, 289] width 16 height 16
click at [946, 442] on div "26" at bounding box center [943, 446] width 21 height 20
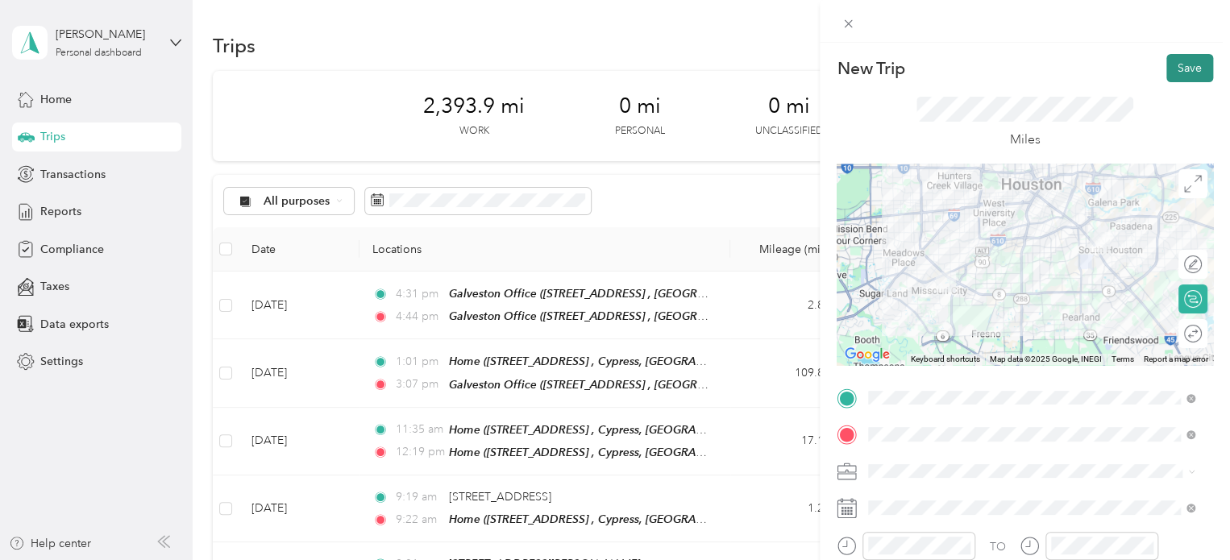
click at [1174, 70] on button "Save" at bounding box center [1189, 68] width 47 height 28
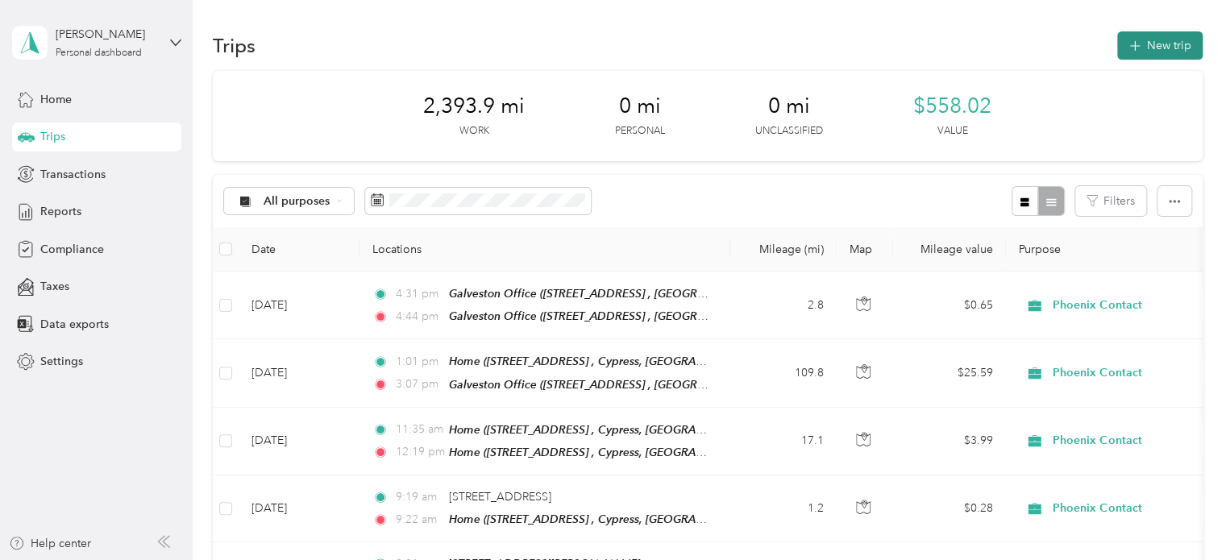
click at [1176, 57] on button "New trip" at bounding box center [1159, 45] width 85 height 28
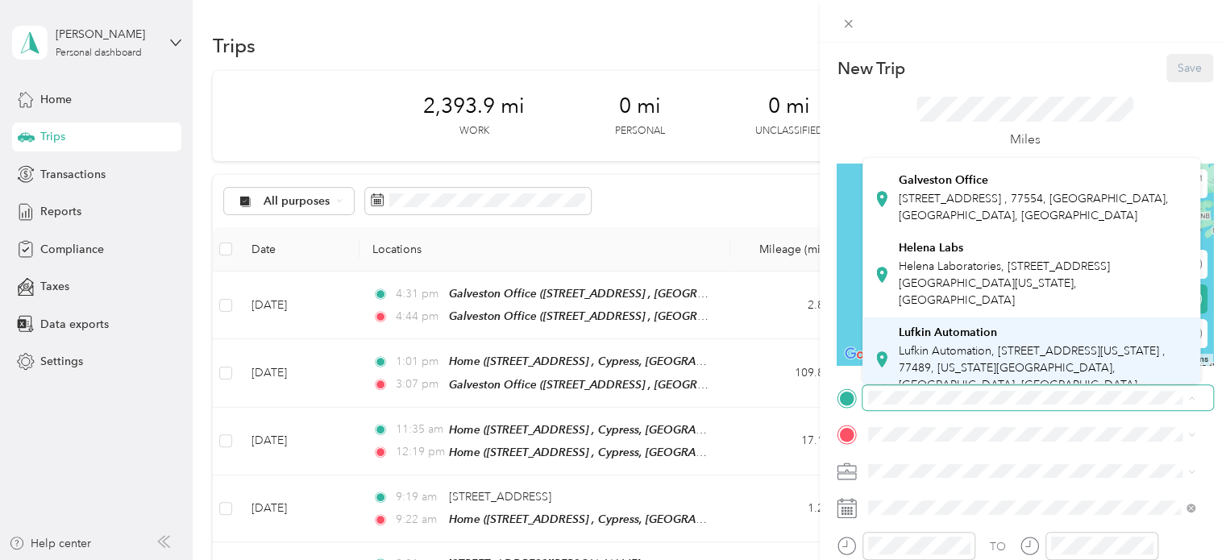
scroll to position [242, 0]
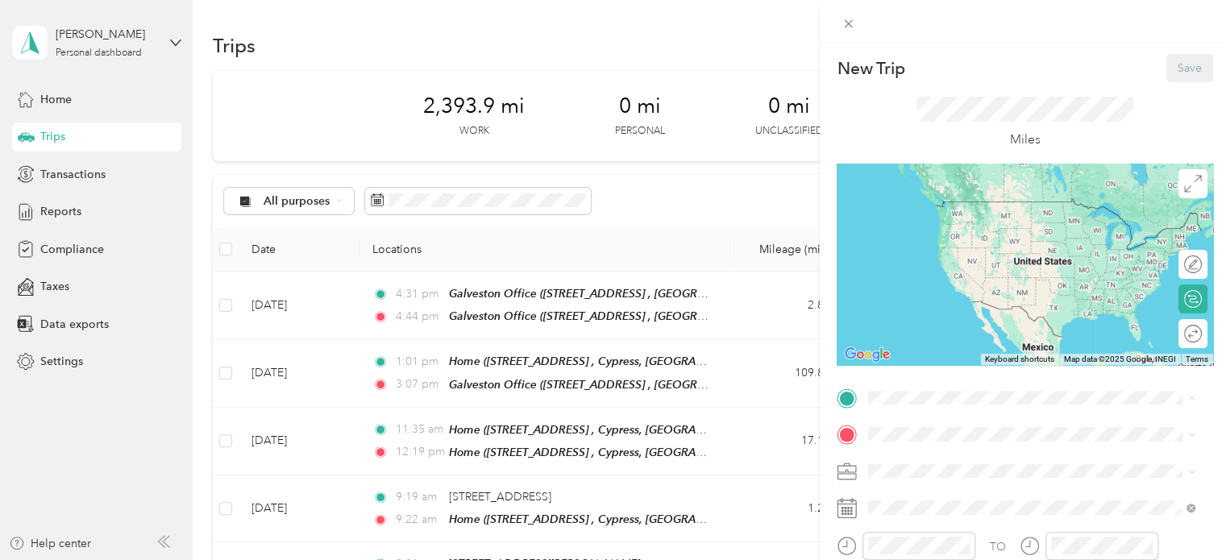
click at [983, 231] on div "Lufkin Automation Lufkin Automation, 811 Willow Oak Dr, Missouri City, TX 77489…" at bounding box center [1044, 212] width 291 height 68
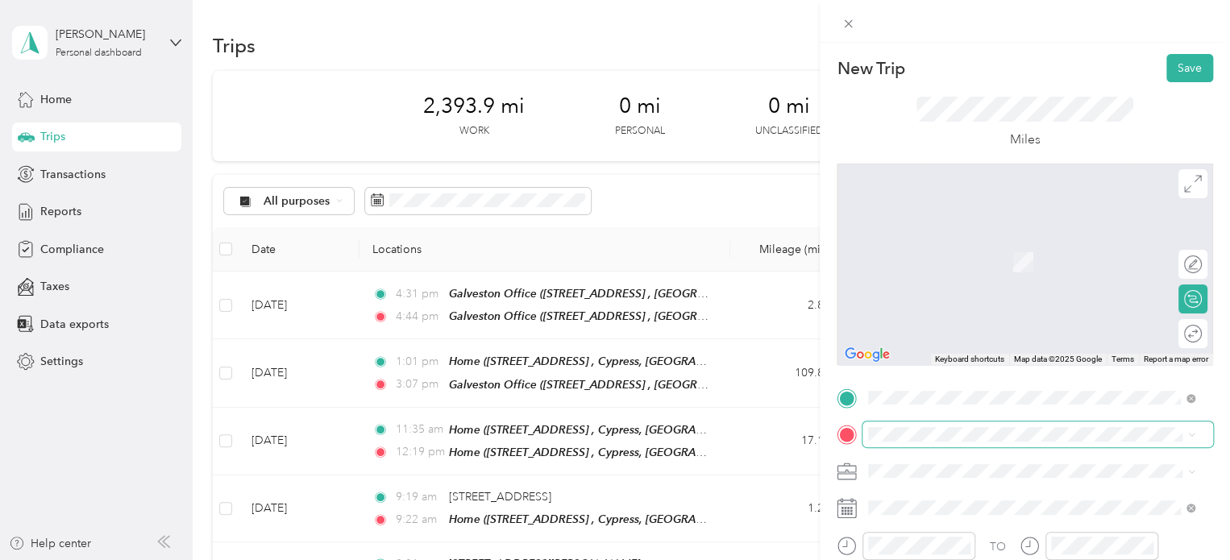
click at [913, 441] on span at bounding box center [1038, 435] width 351 height 26
click at [920, 268] on div "Home 19303 Round Prairie Ln, Cypress, TX, United States , 77433, Cypress, TX, U…" at bounding box center [1044, 262] width 291 height 51
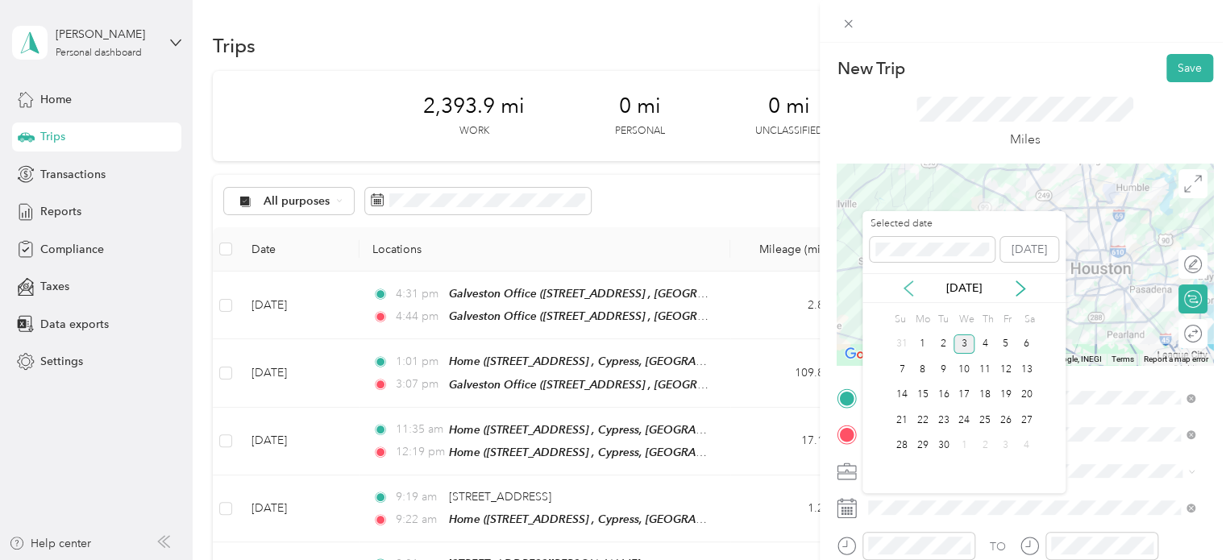
click at [906, 286] on icon at bounding box center [908, 288] width 8 height 15
click at [942, 444] on div "26" at bounding box center [943, 446] width 21 height 20
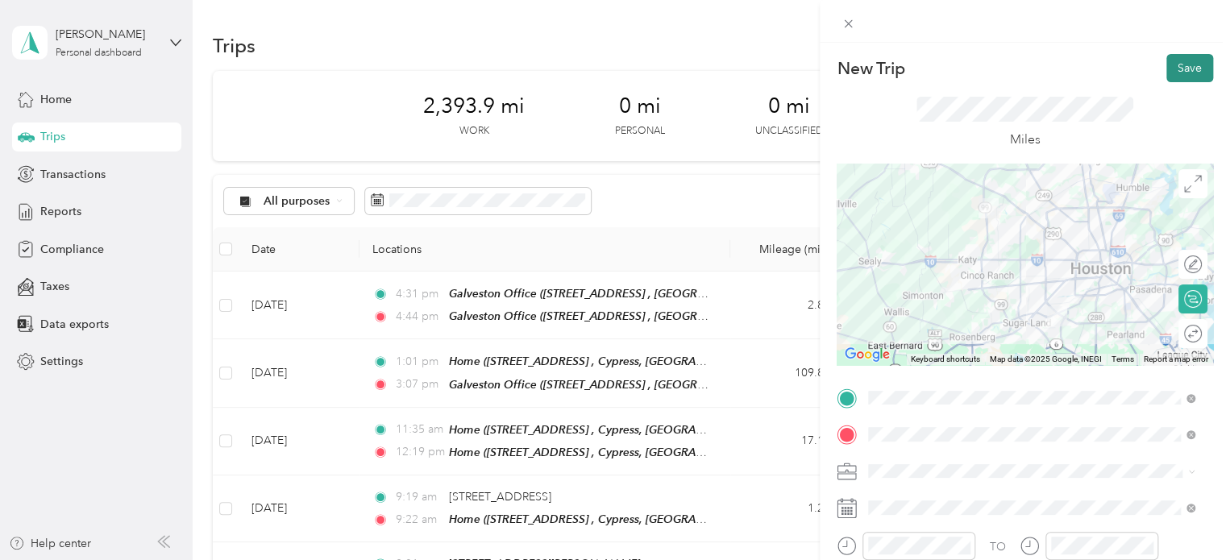
click at [1170, 77] on button "Save" at bounding box center [1189, 68] width 47 height 28
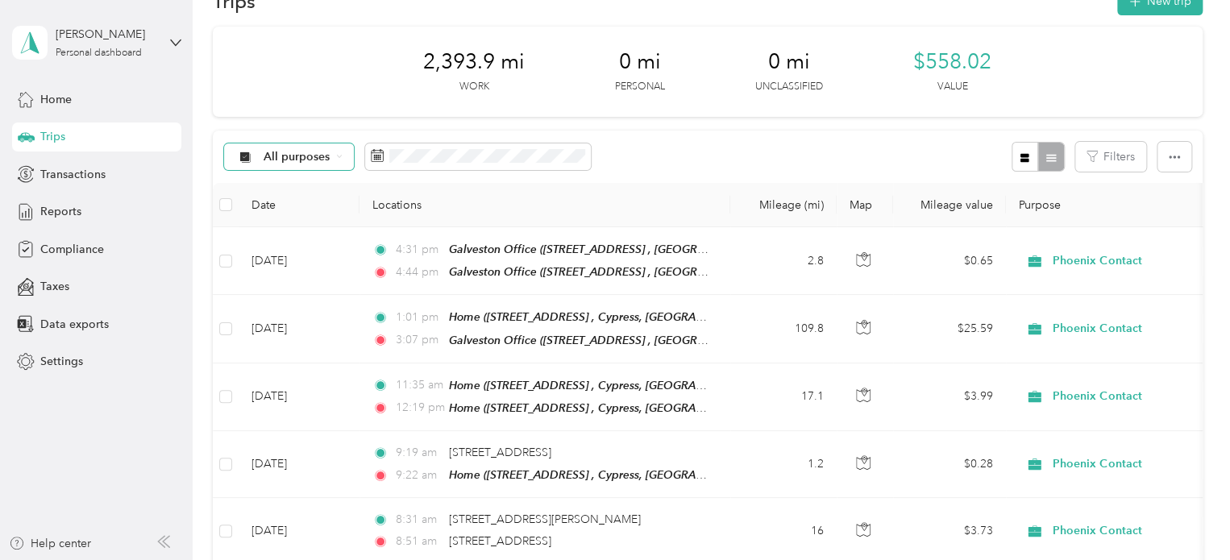
scroll to position [0, 0]
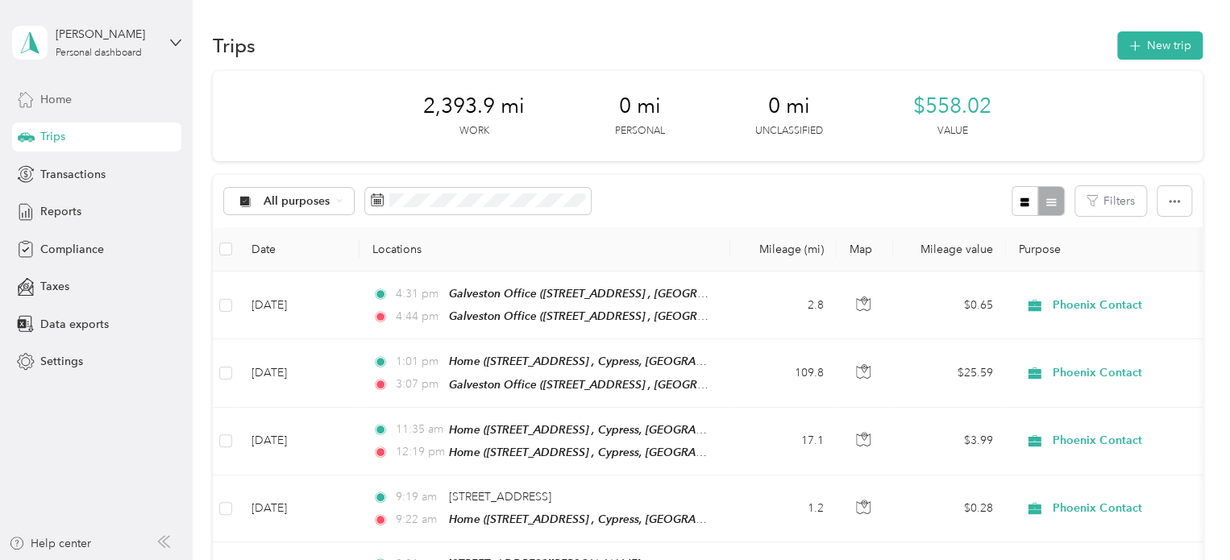
click at [69, 102] on span "Home" at bounding box center [55, 99] width 31 height 17
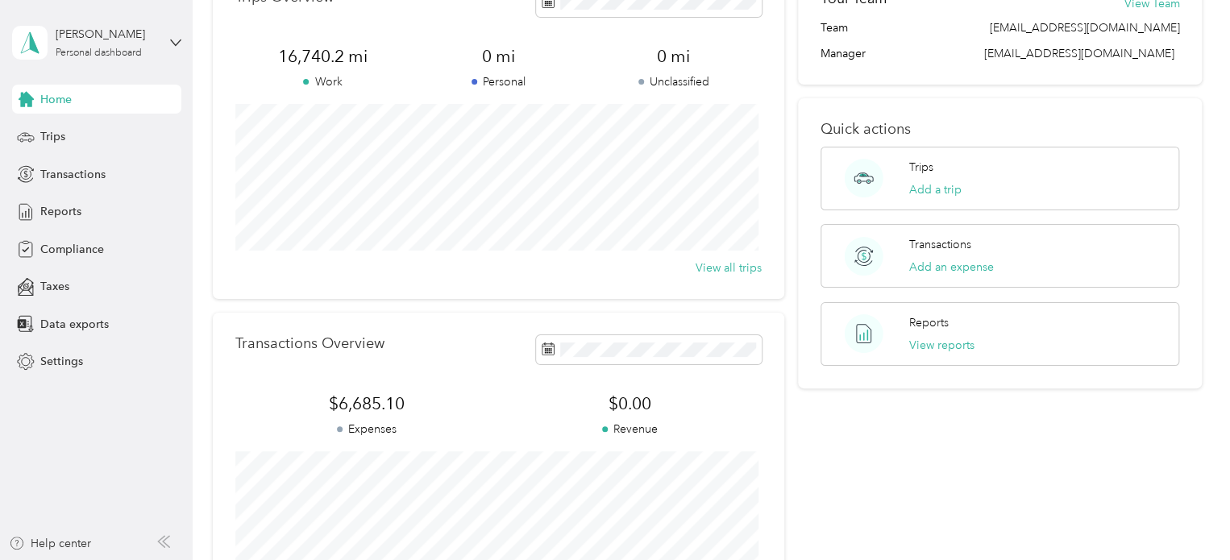
scroll to position [1, 0]
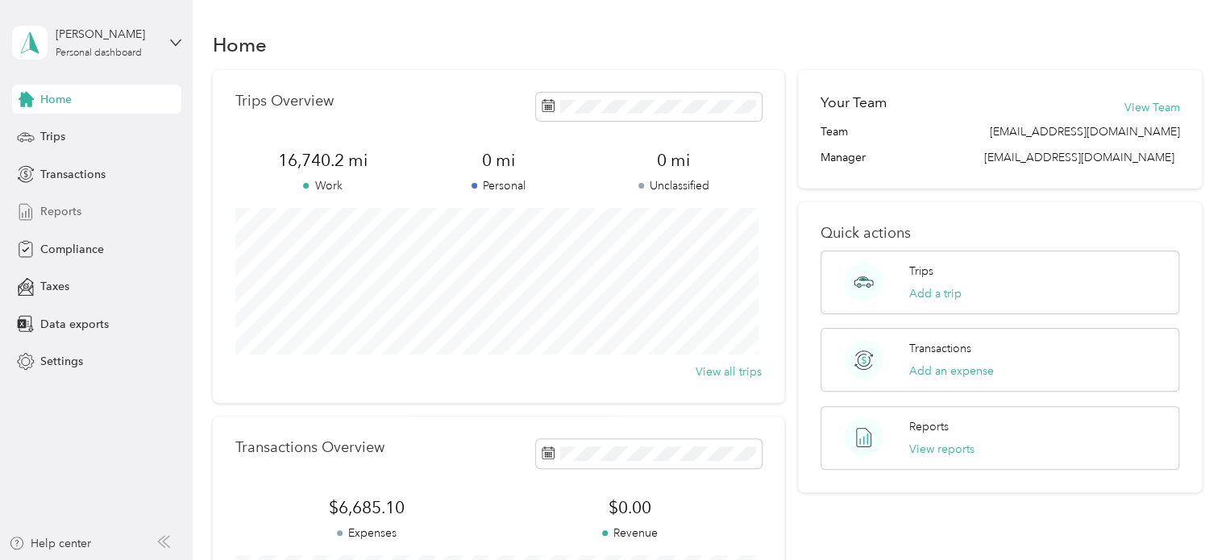
click at [73, 209] on span "Reports" at bounding box center [60, 211] width 41 height 17
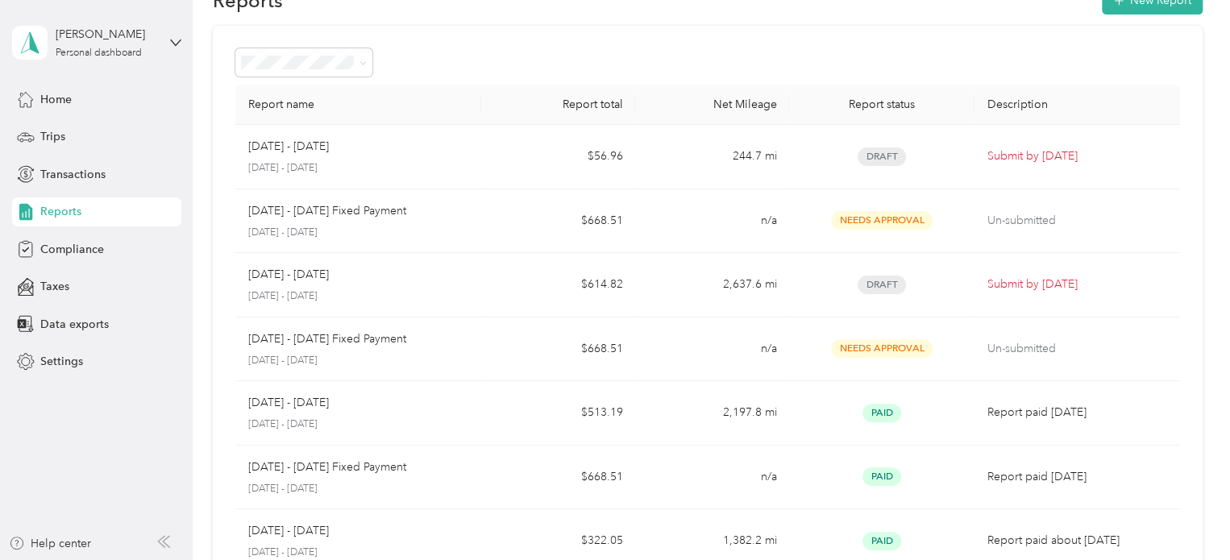
scroll to position [81, 0]
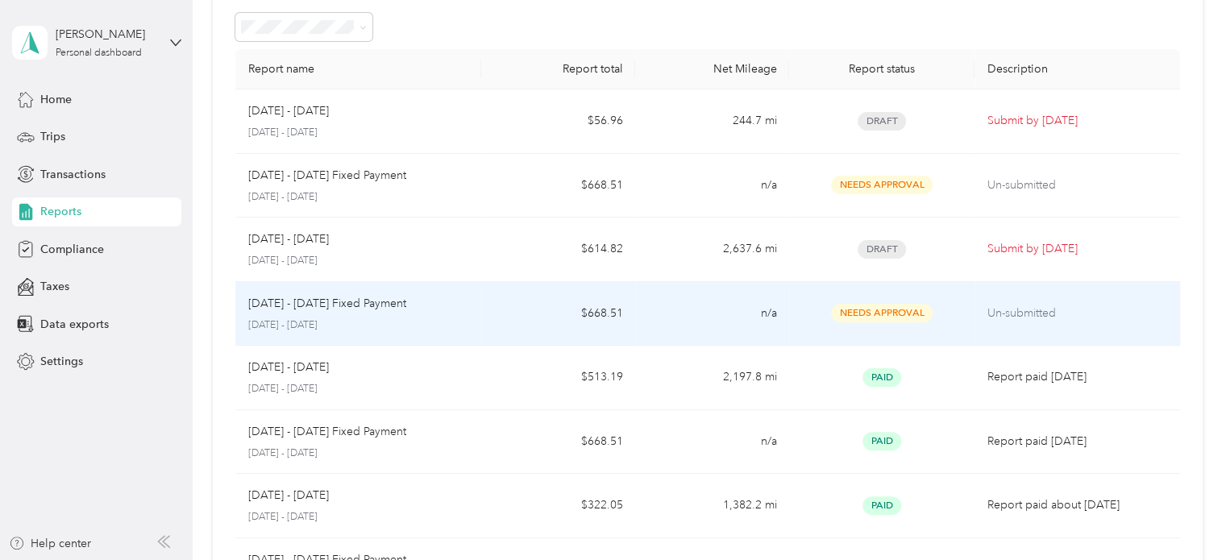
click at [470, 318] on td "Aug 1 - 31, 2025 Fixed Payment August 1 - 31, 2025" at bounding box center [358, 314] width 247 height 64
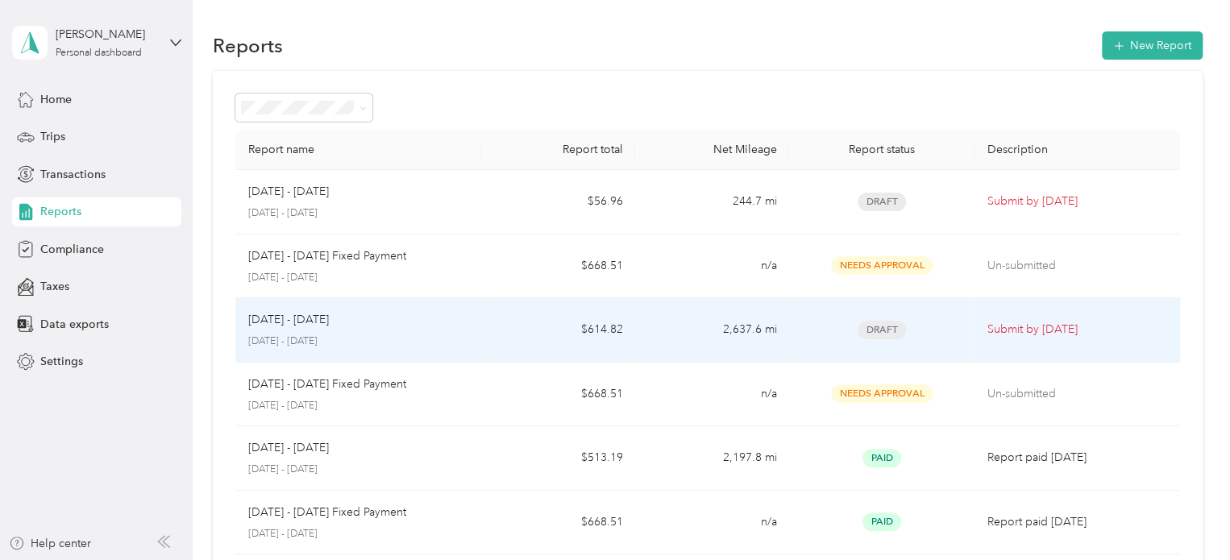
click at [490, 331] on td "$614.82" at bounding box center [558, 330] width 154 height 64
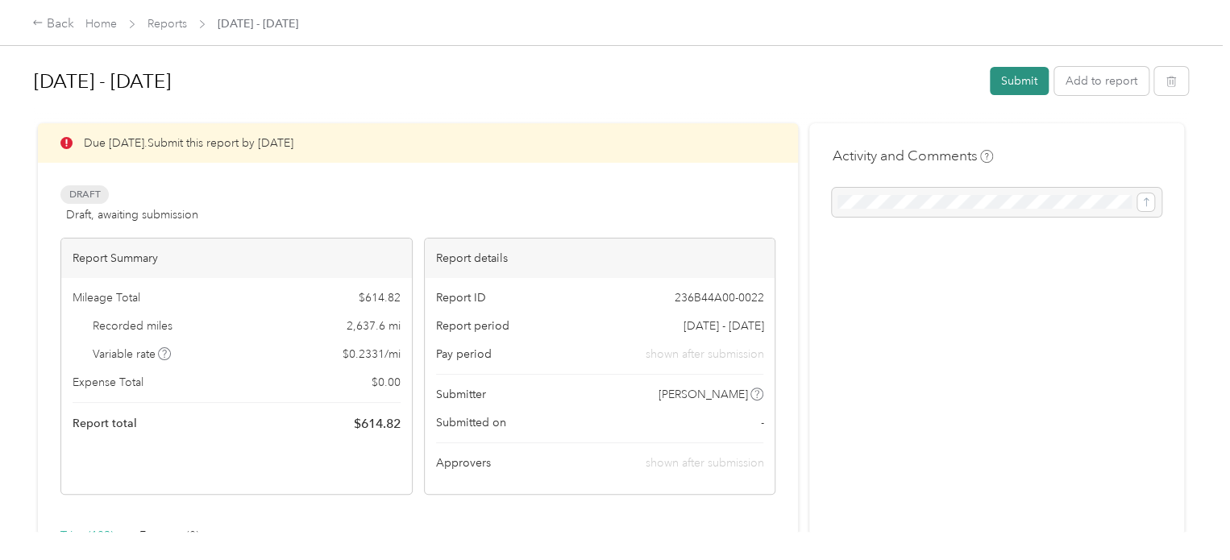
click at [1001, 85] on button "Submit" at bounding box center [1019, 81] width 59 height 28
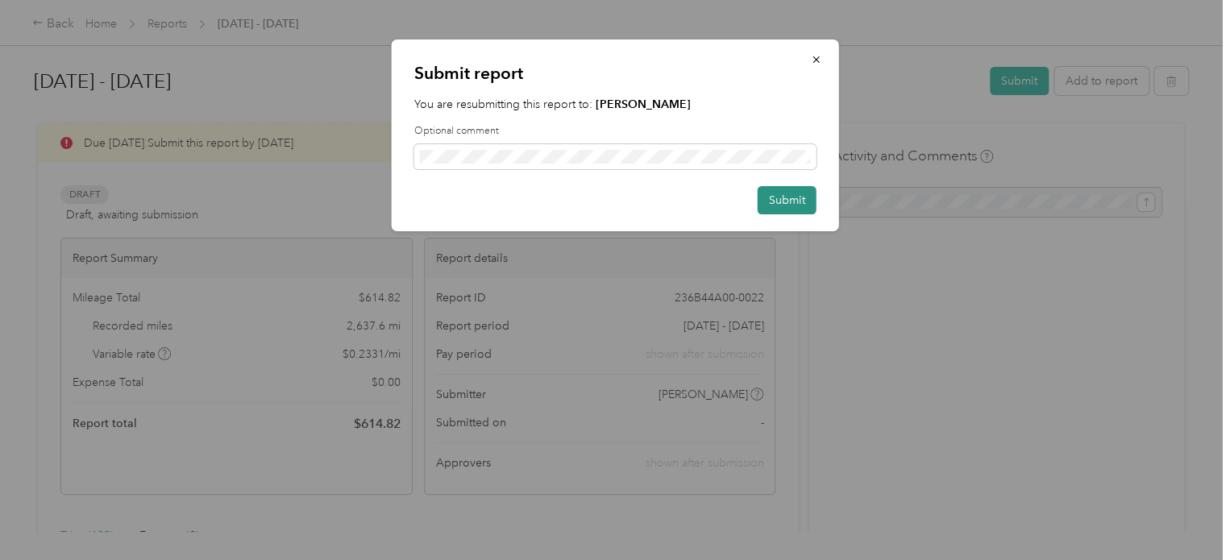
click at [800, 206] on button "Submit" at bounding box center [787, 200] width 59 height 28
